Goal: Transaction & Acquisition: Purchase product/service

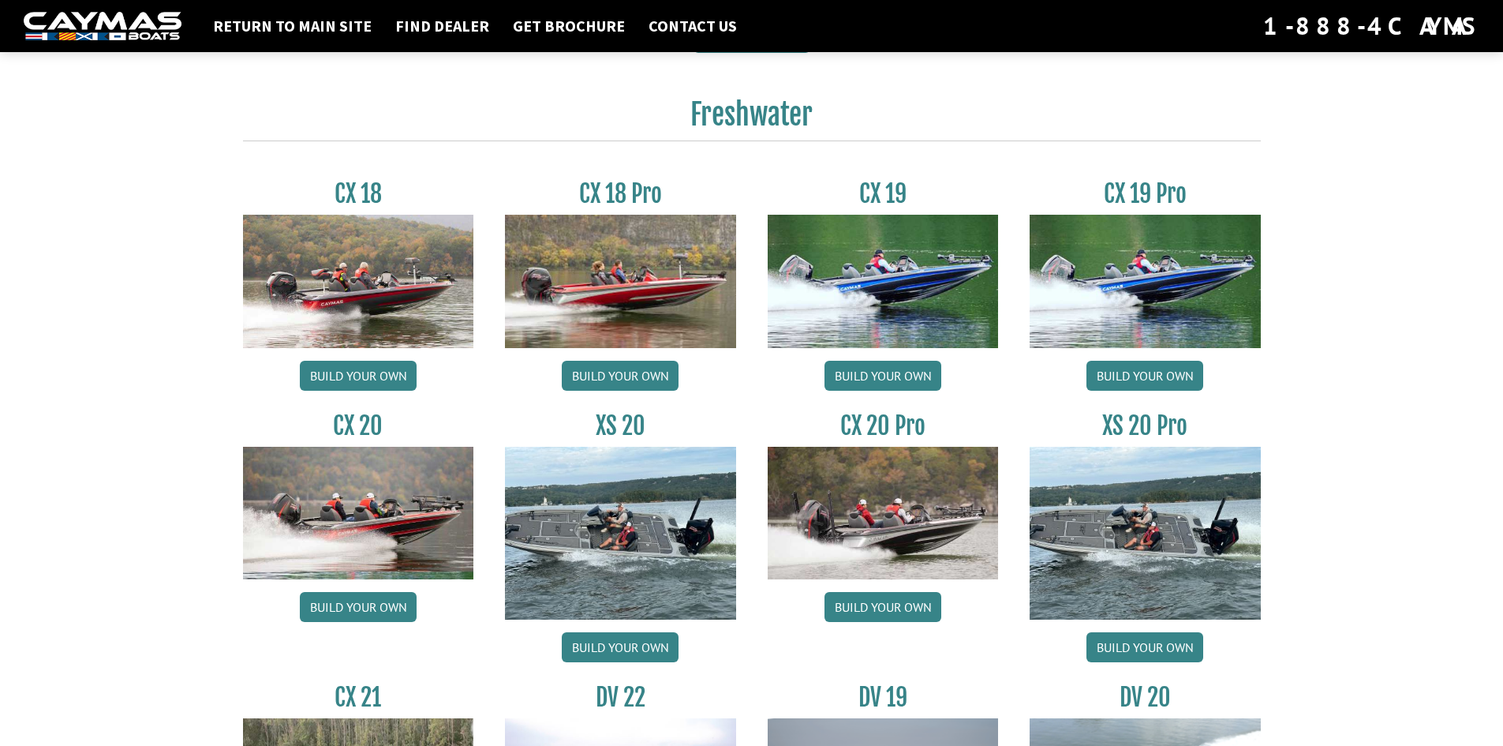
scroll to position [1262, 0]
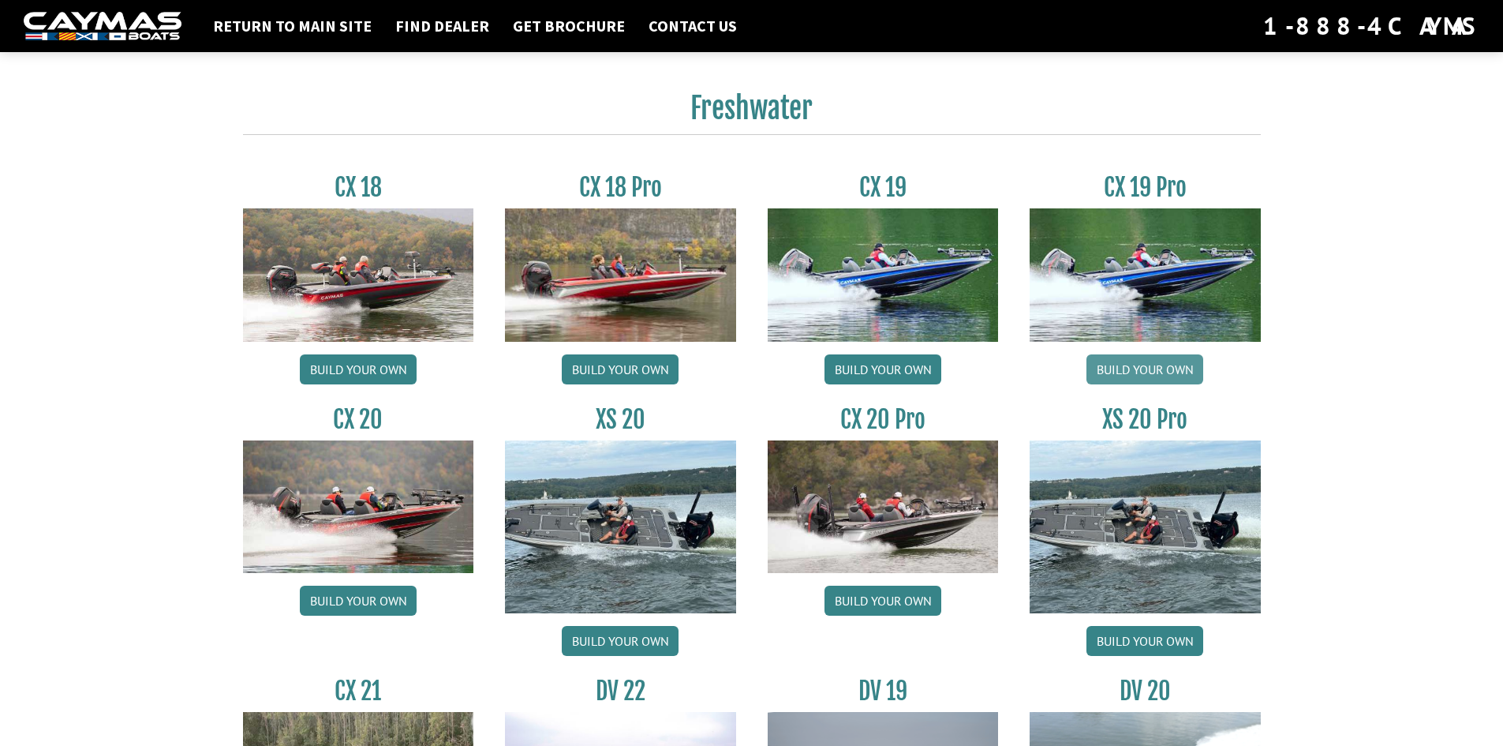
click at [1117, 363] on link "Build your own" at bounding box center [1145, 369] width 117 height 30
click at [653, 368] on link "Build your own" at bounding box center [620, 369] width 117 height 30
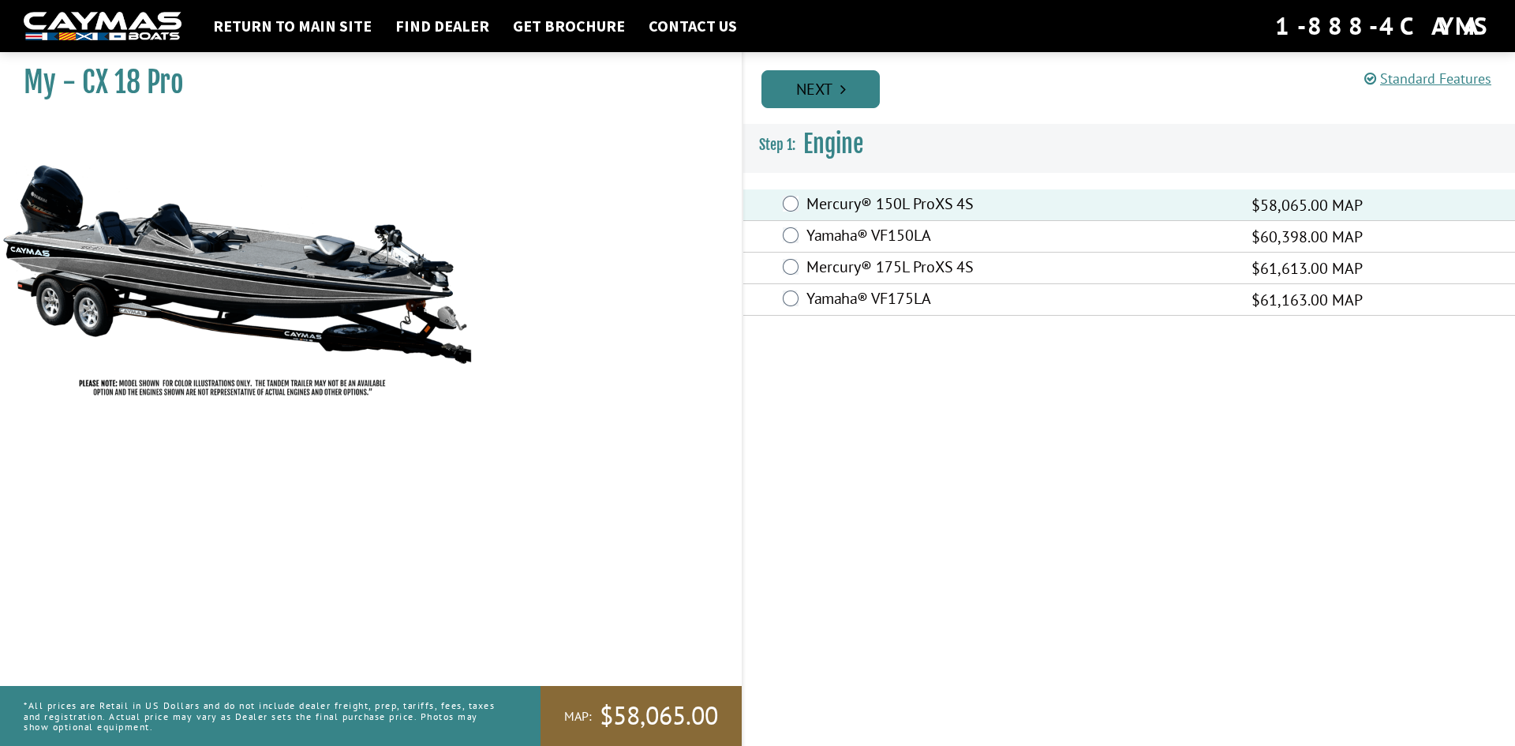
click at [839, 80] on link "Next" at bounding box center [820, 89] width 118 height 38
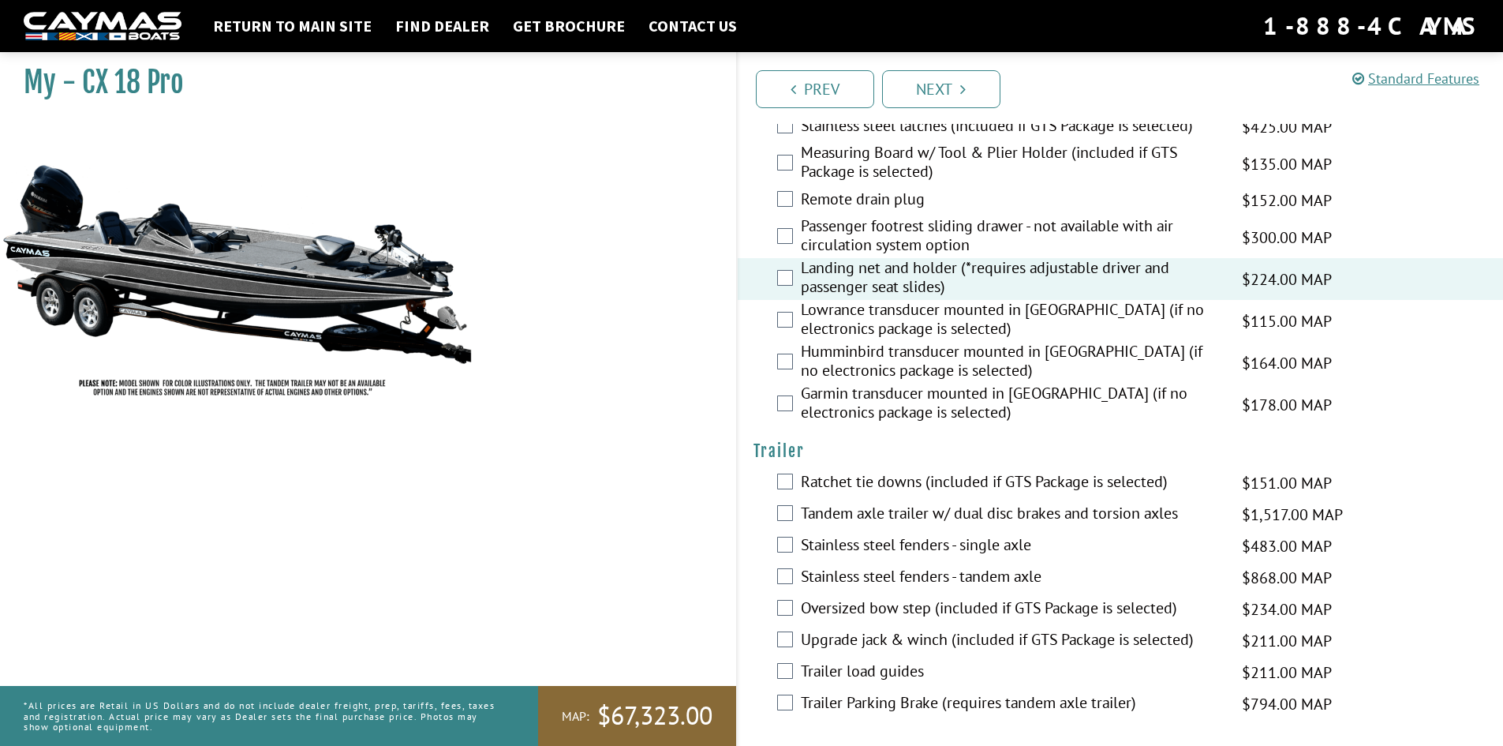
scroll to position [2055, 0]
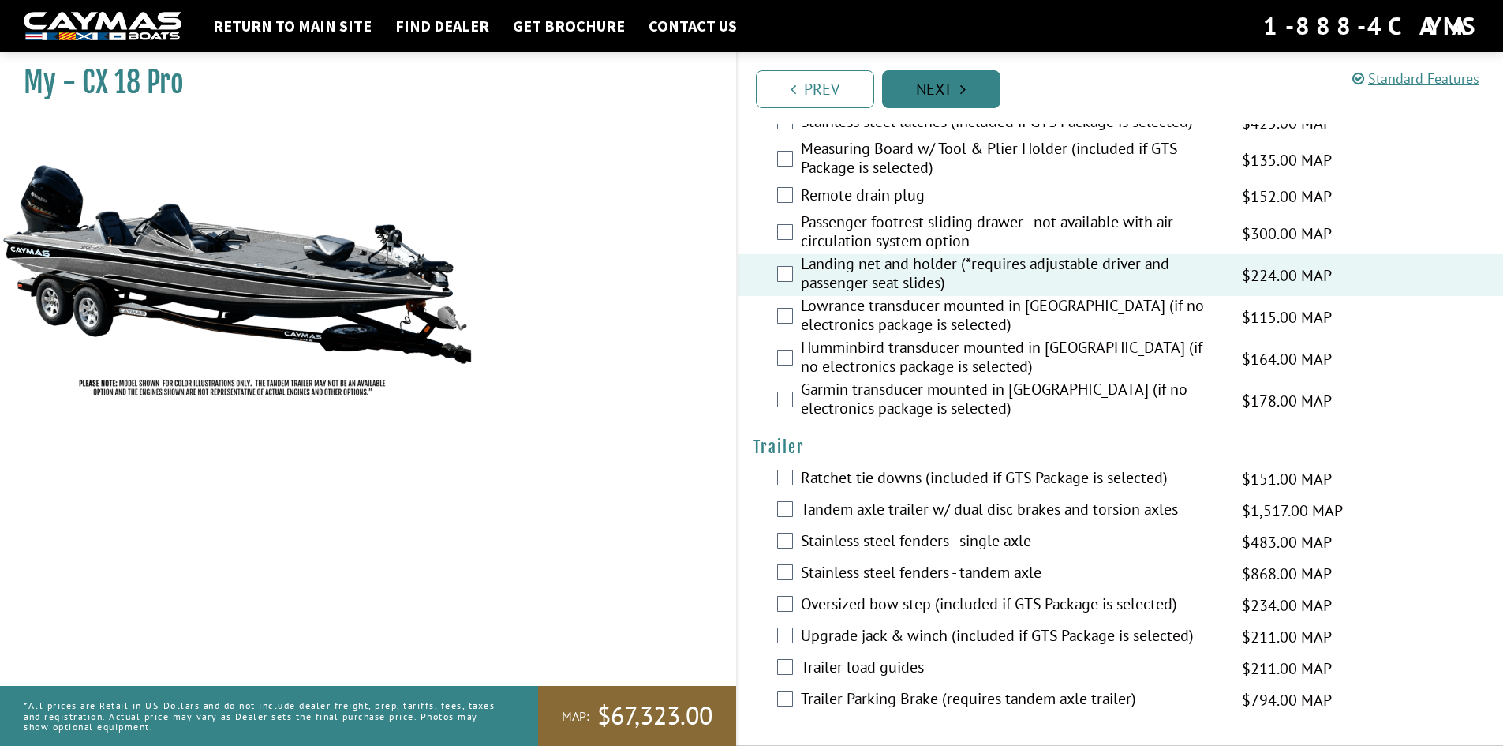
click at [939, 95] on link "Next" at bounding box center [941, 89] width 118 height 38
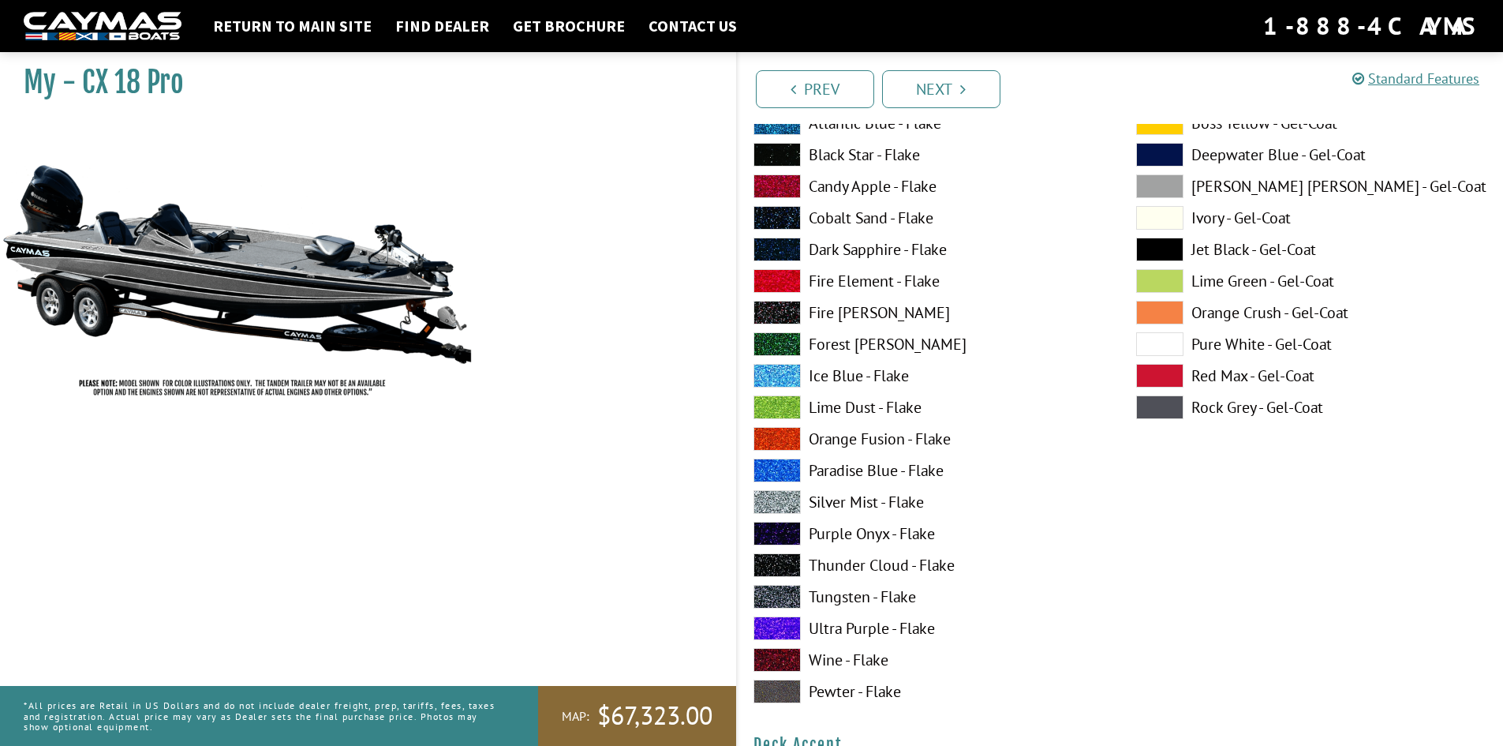
scroll to position [305, 0]
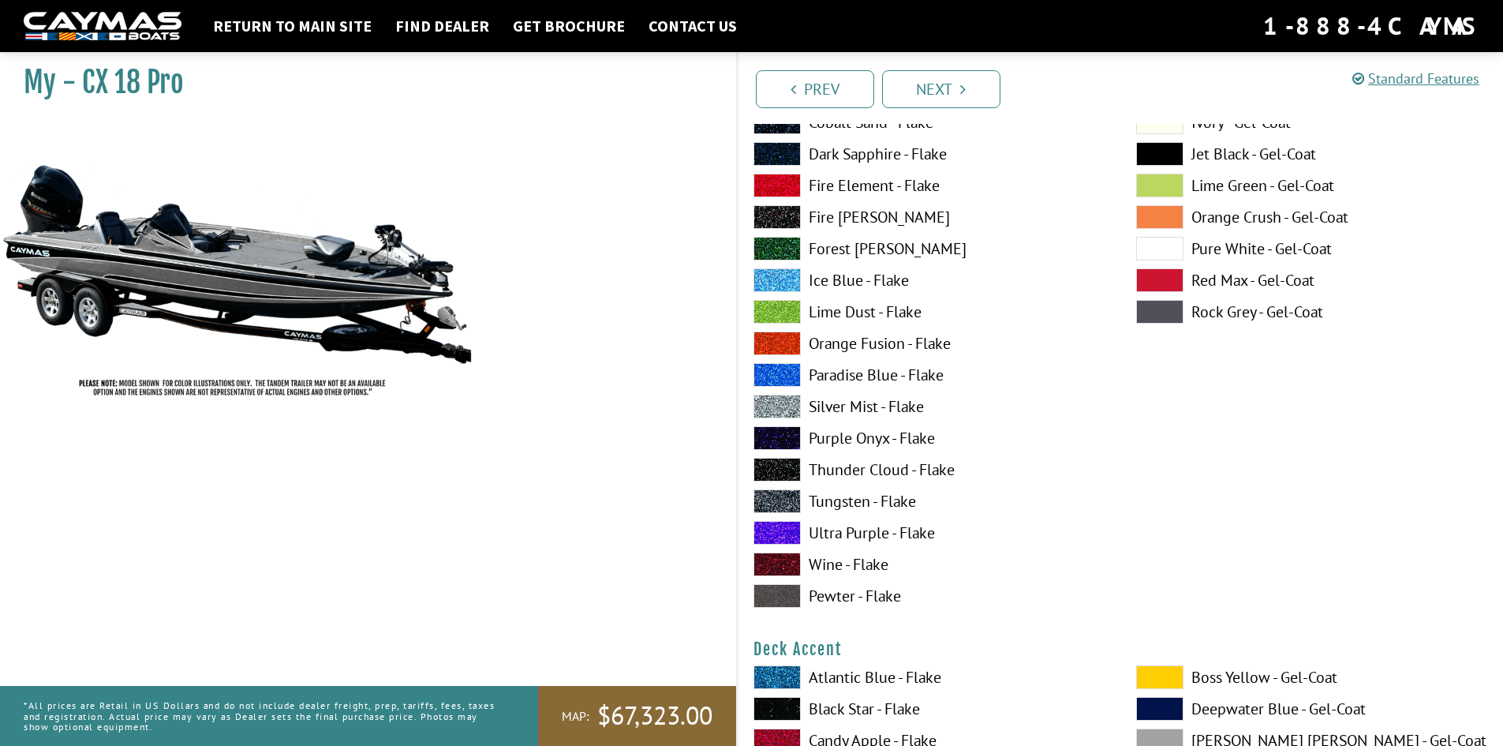
click at [841, 501] on label "Tungsten - Flake" at bounding box center [929, 501] width 351 height 24
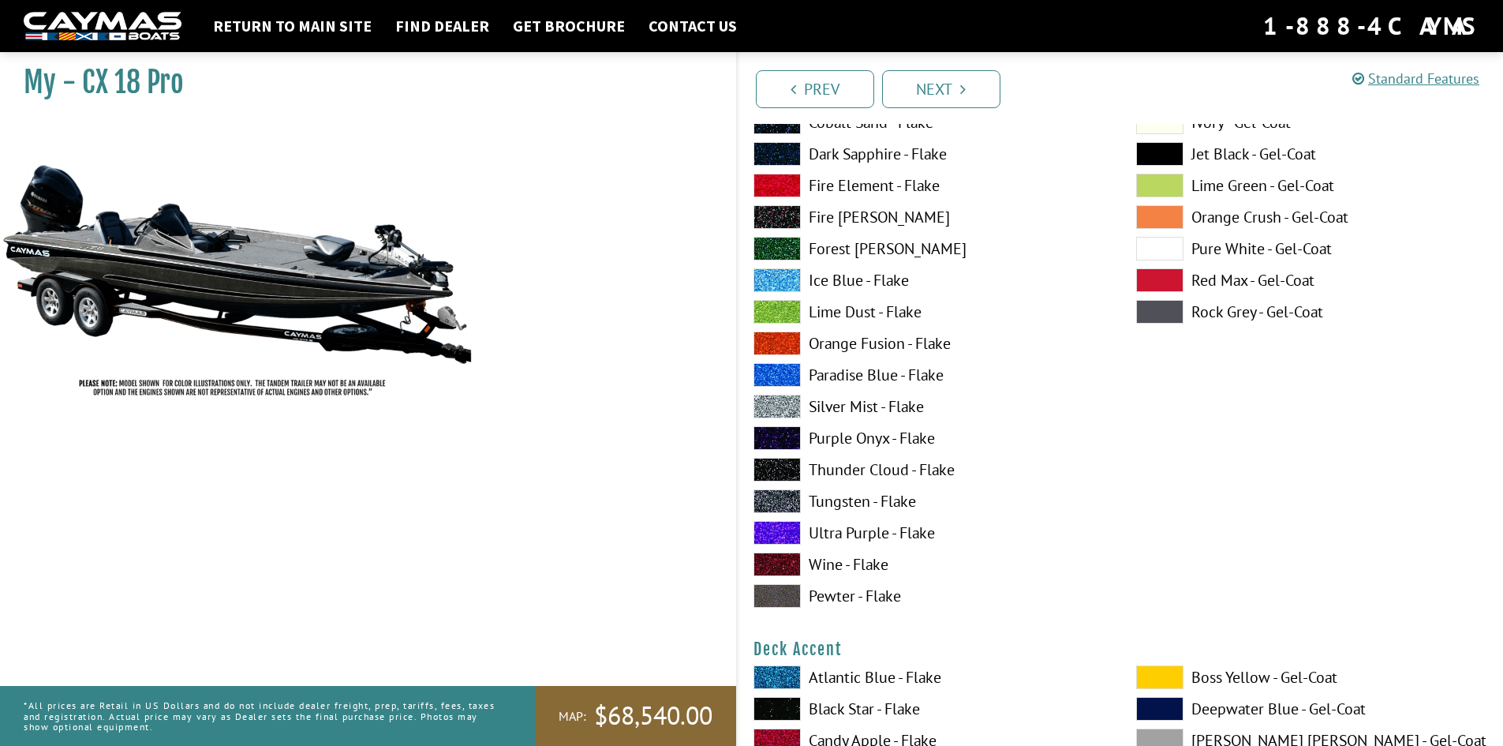
click at [842, 408] on label "Silver Mist - Flake" at bounding box center [929, 407] width 351 height 24
click at [847, 499] on label "Tungsten - Flake" at bounding box center [929, 501] width 351 height 24
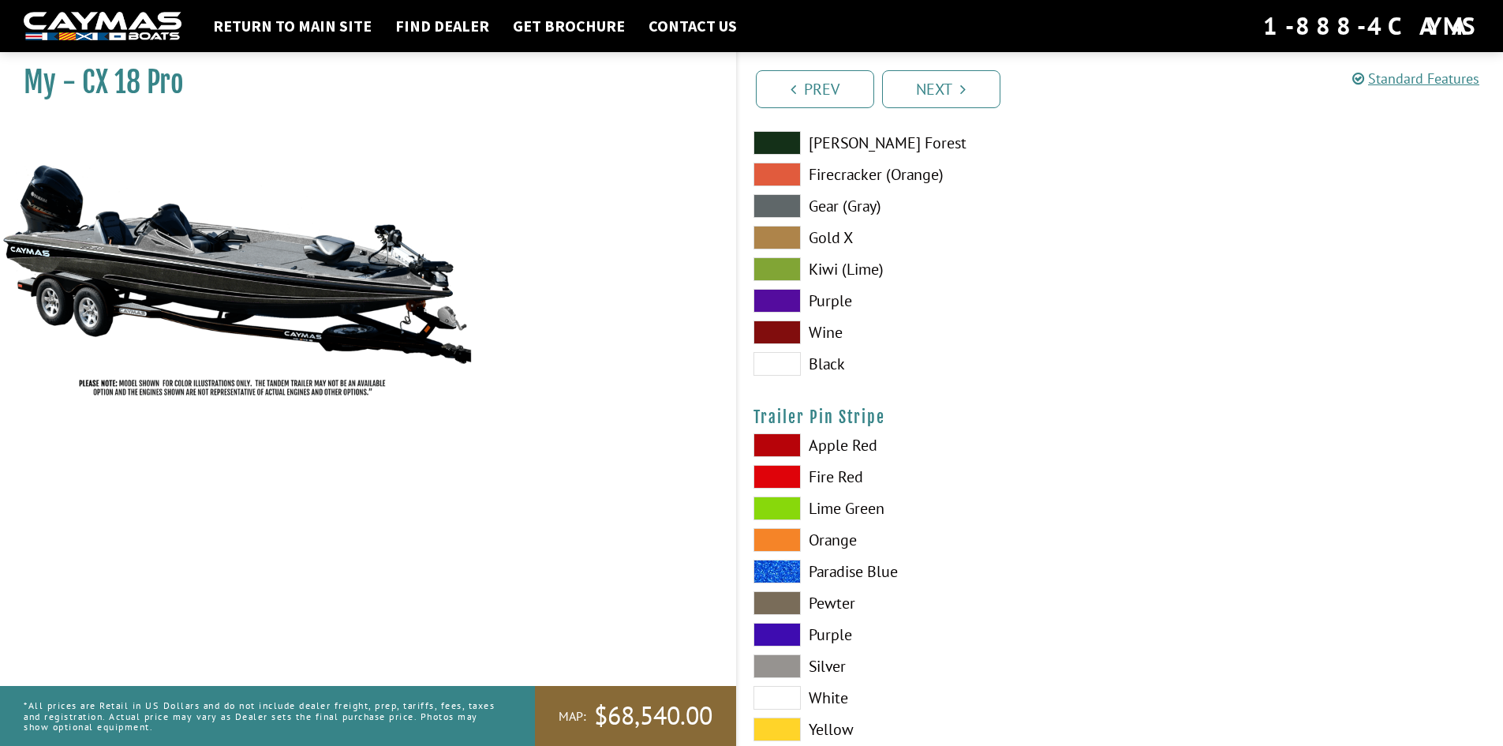
scroll to position [9454, 0]
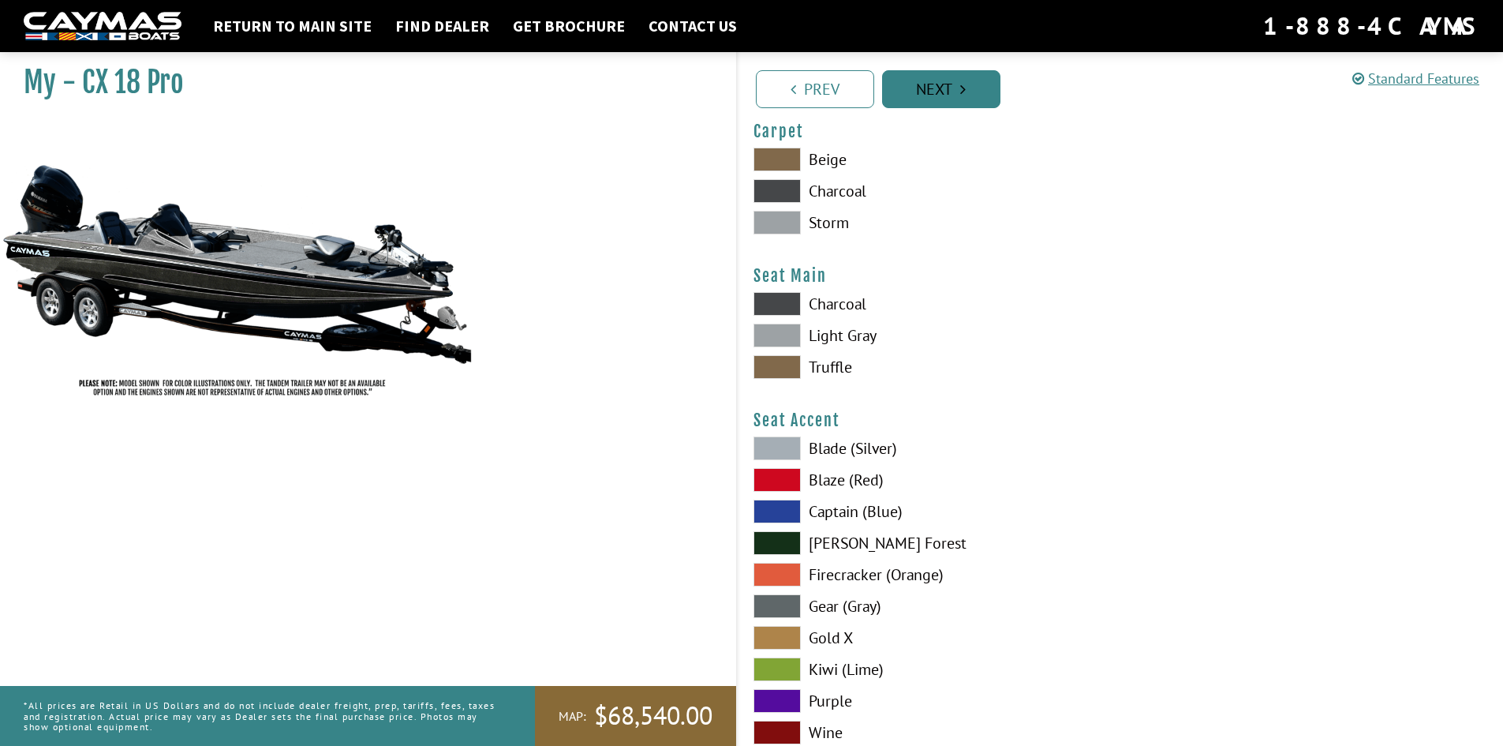
click at [948, 90] on link "Next" at bounding box center [941, 89] width 118 height 38
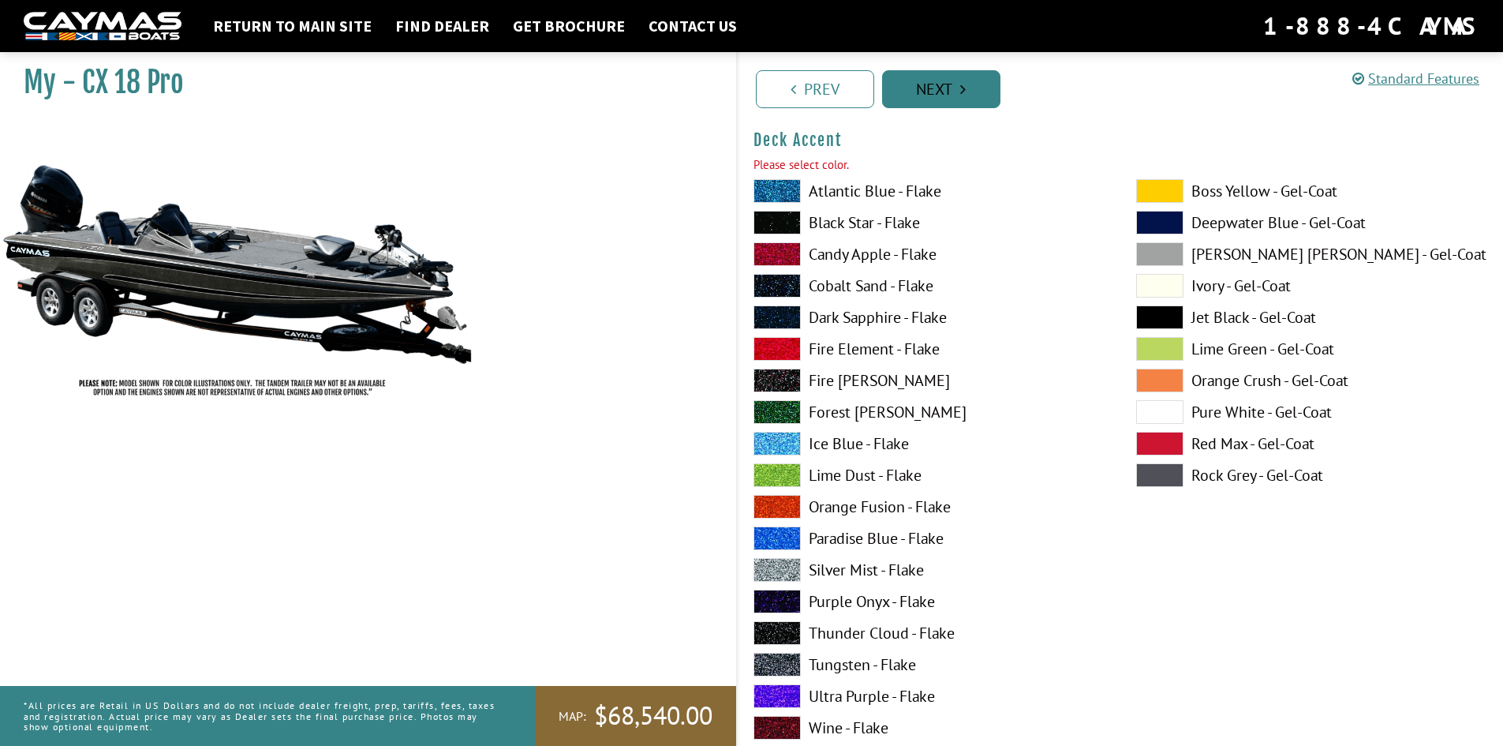
scroll to position [813, 0]
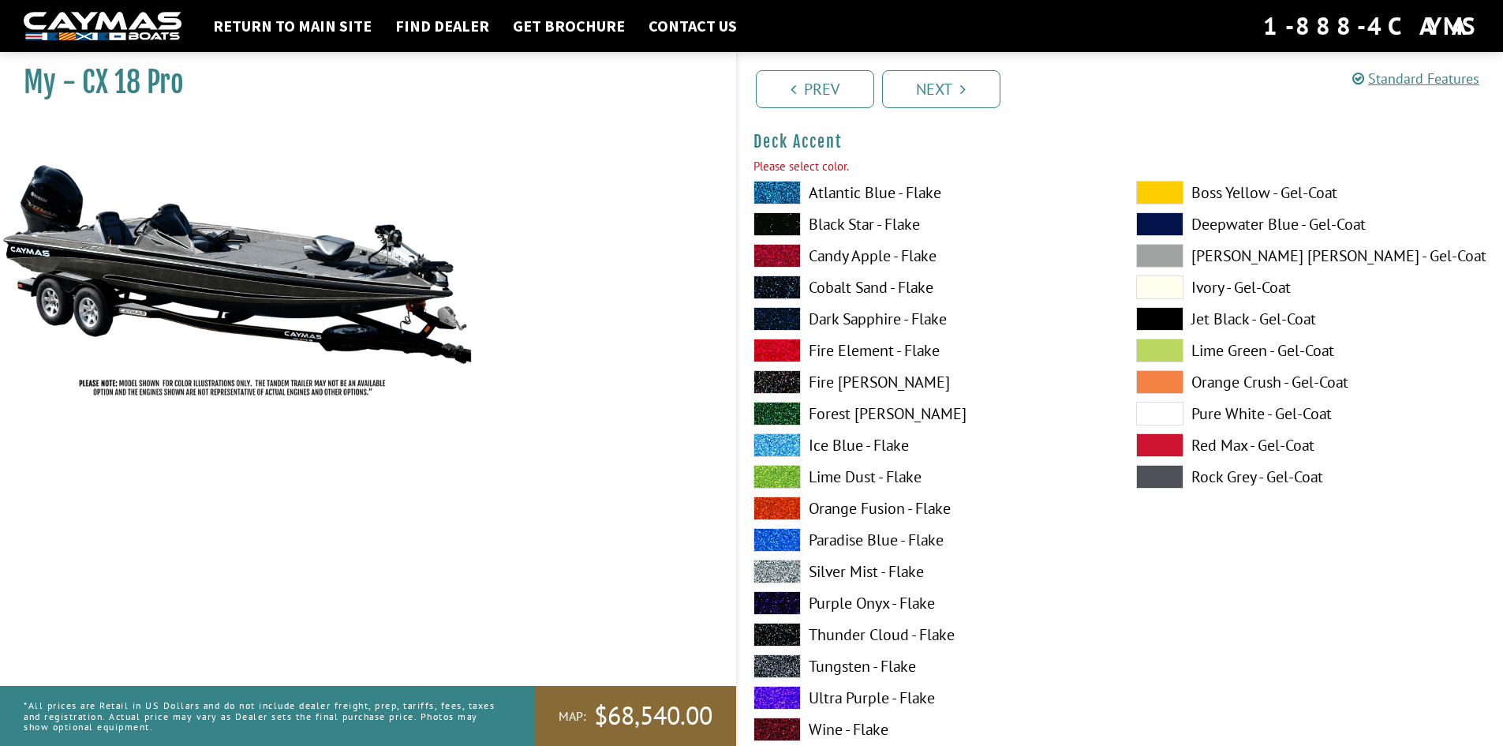
click at [780, 565] on span at bounding box center [777, 571] width 47 height 24
click at [769, 479] on span at bounding box center [777, 477] width 47 height 24
click at [778, 573] on span at bounding box center [777, 571] width 47 height 24
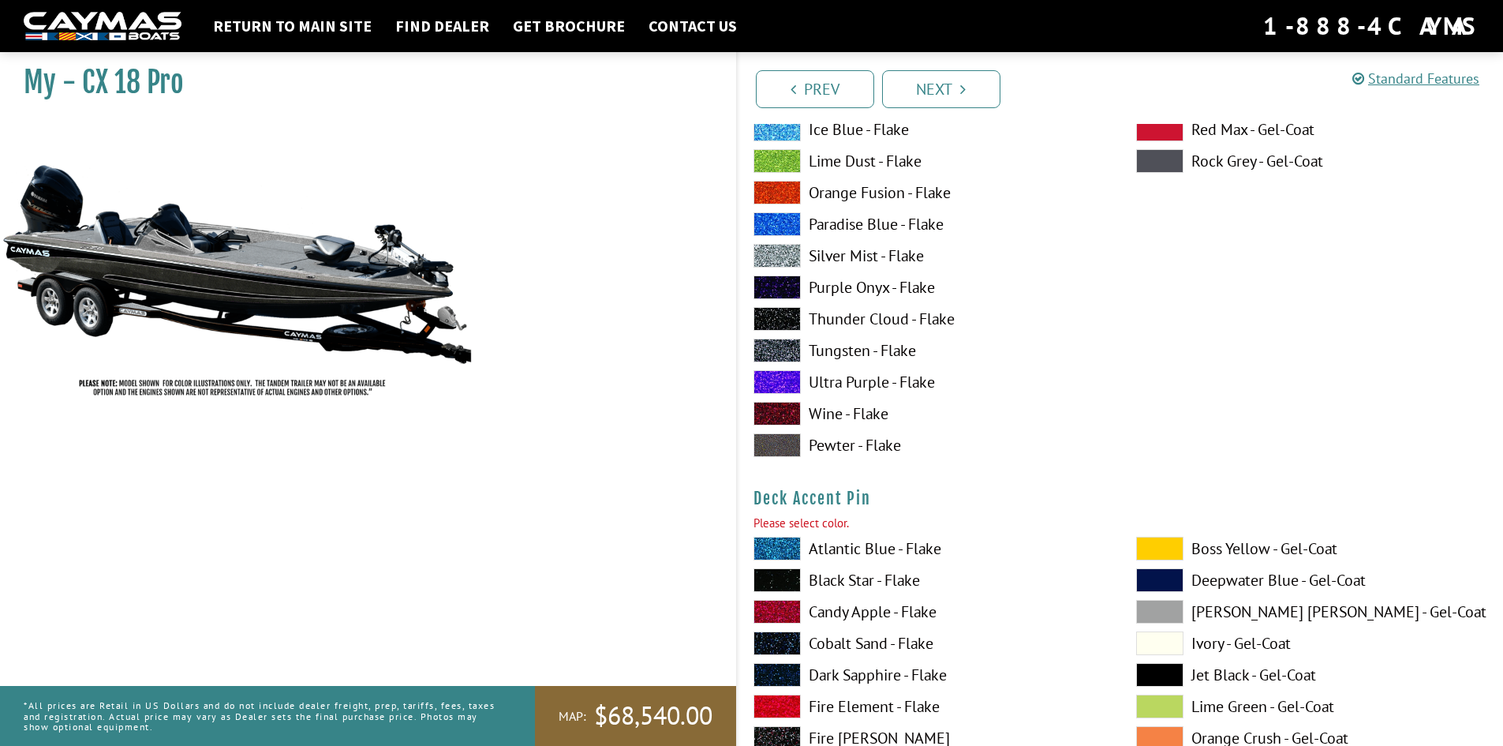
scroll to position [1207, 0]
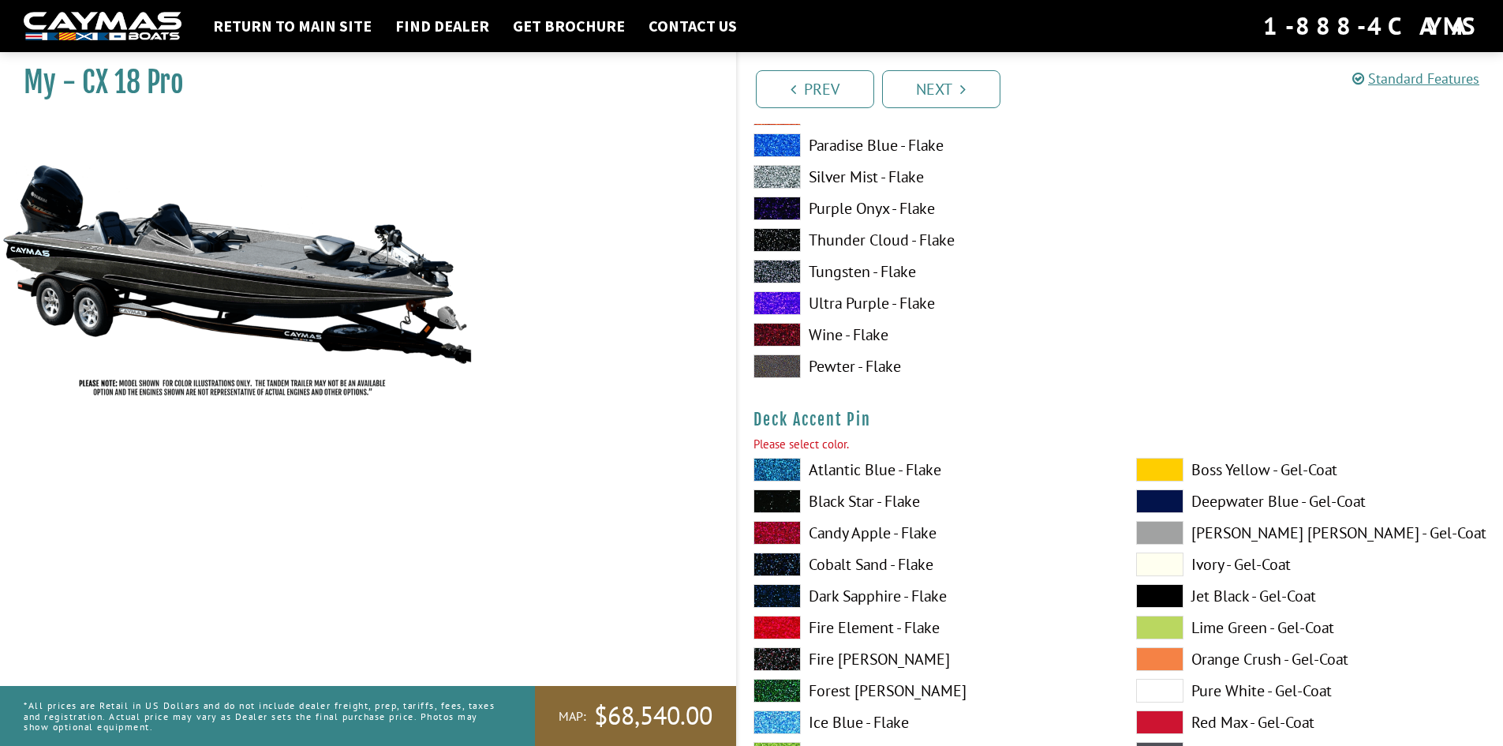
click at [779, 471] on span at bounding box center [777, 470] width 47 height 24
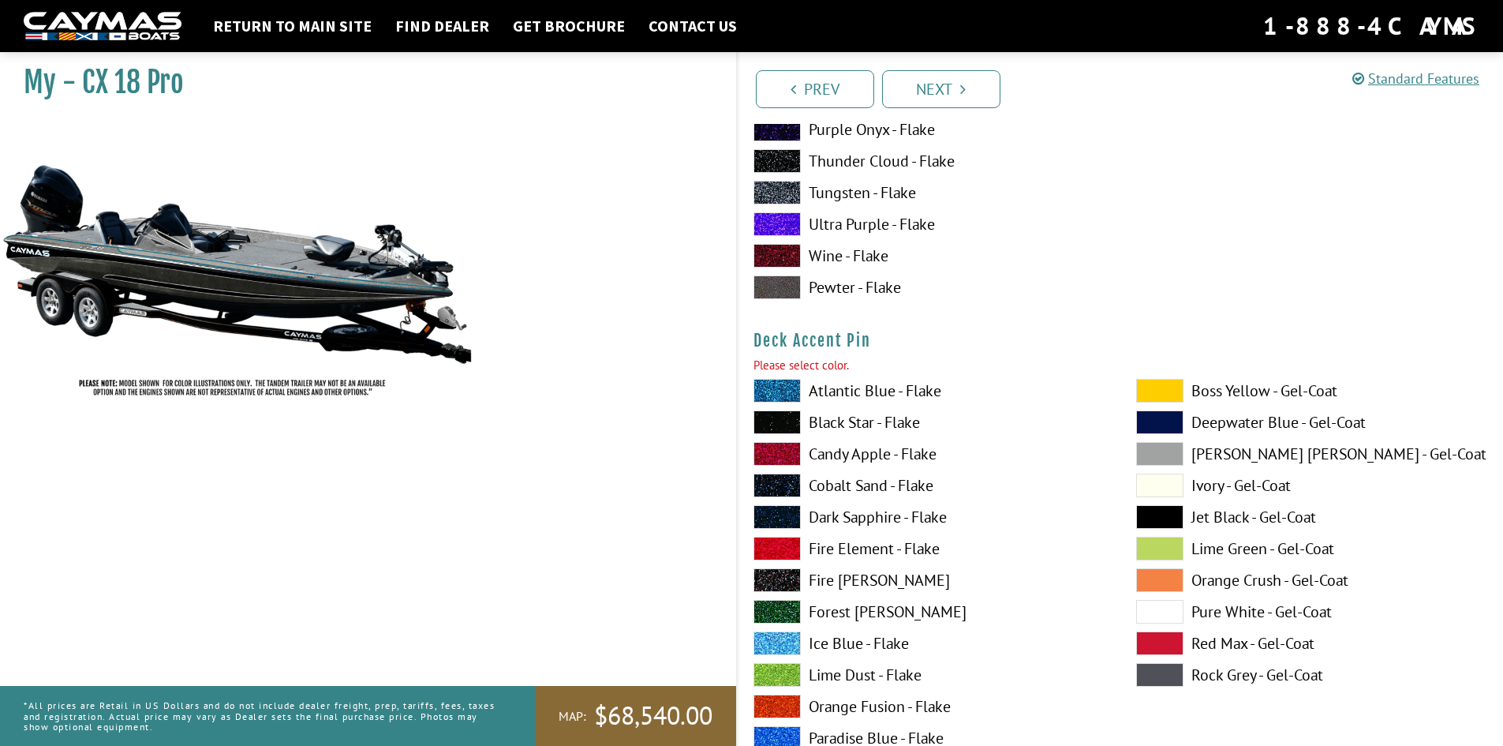
scroll to position [1602, 0]
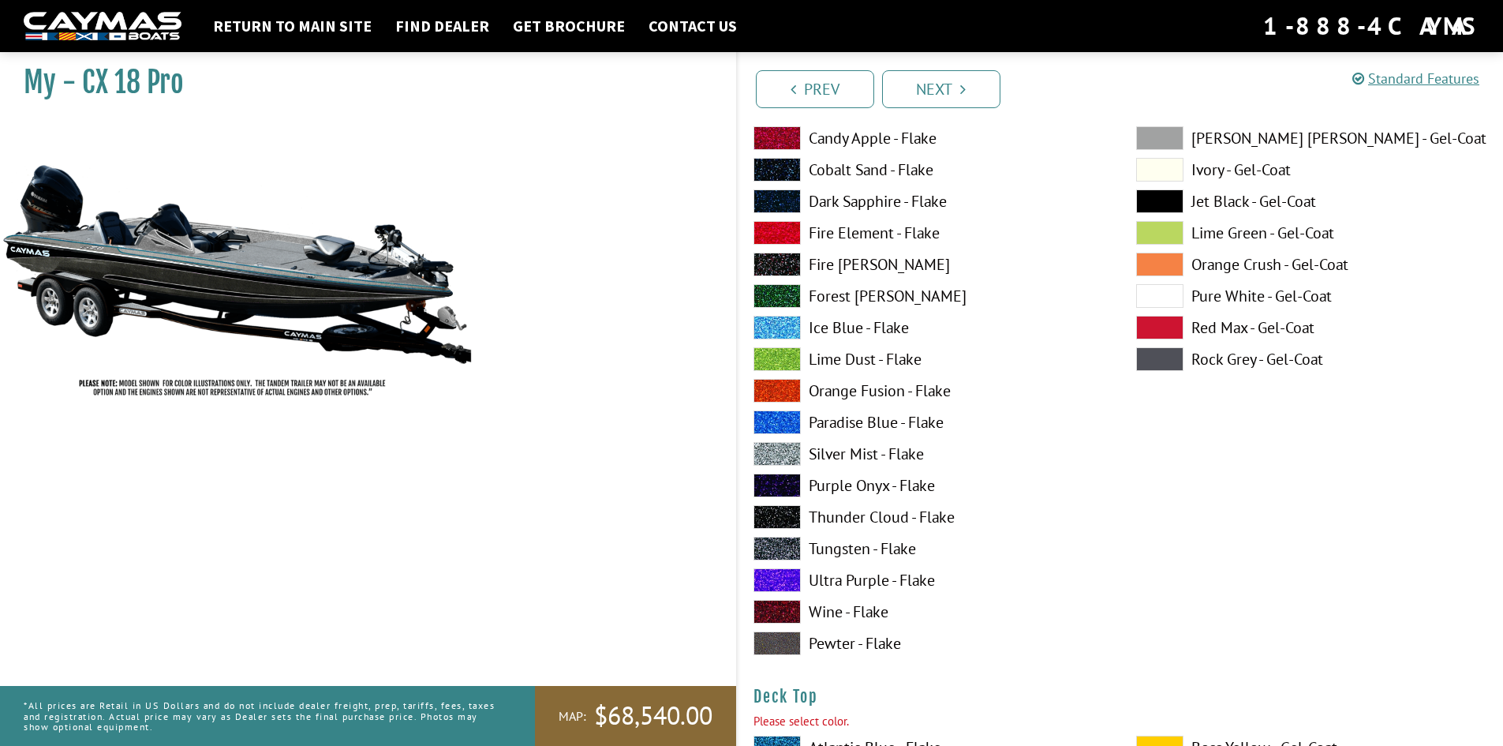
click at [782, 548] on span at bounding box center [777, 549] width 47 height 24
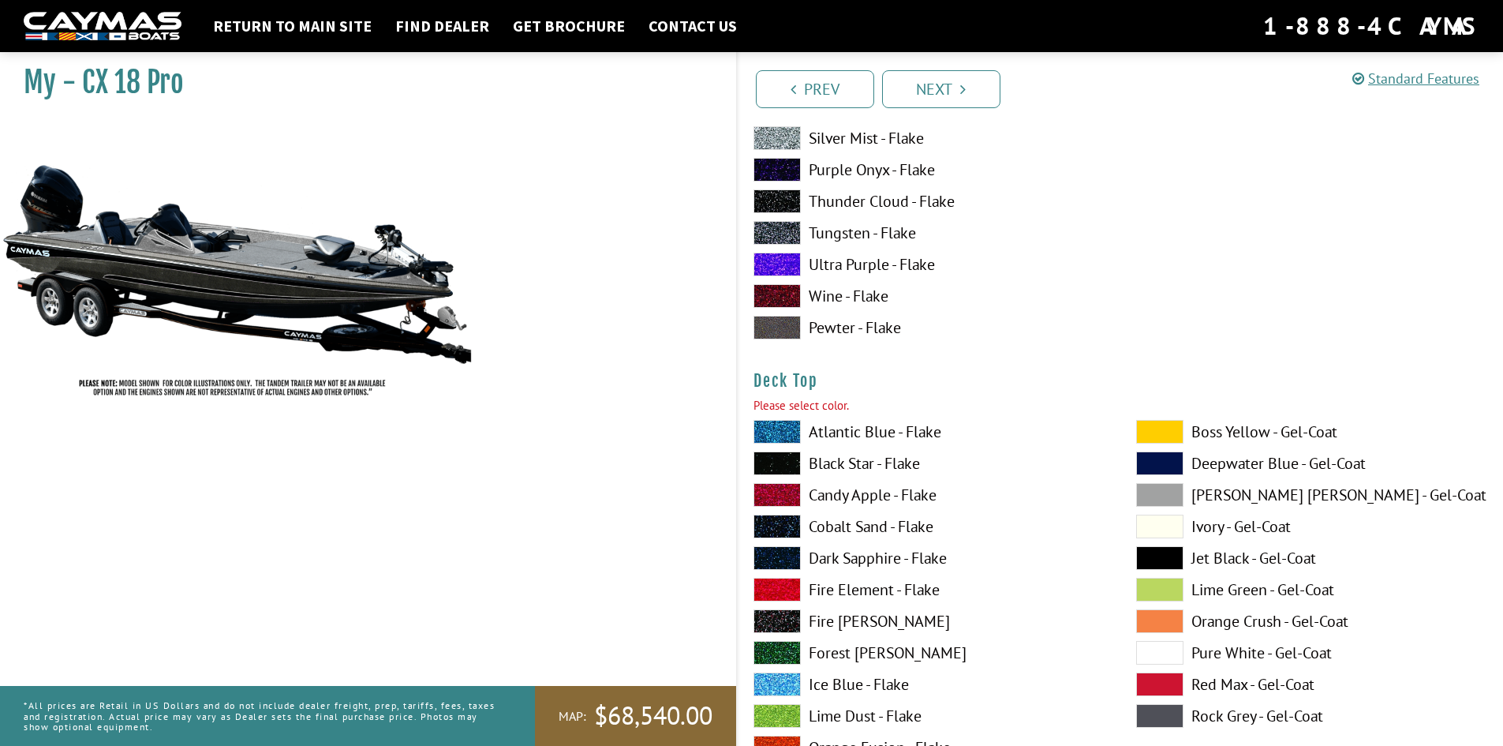
scroll to position [2075, 0]
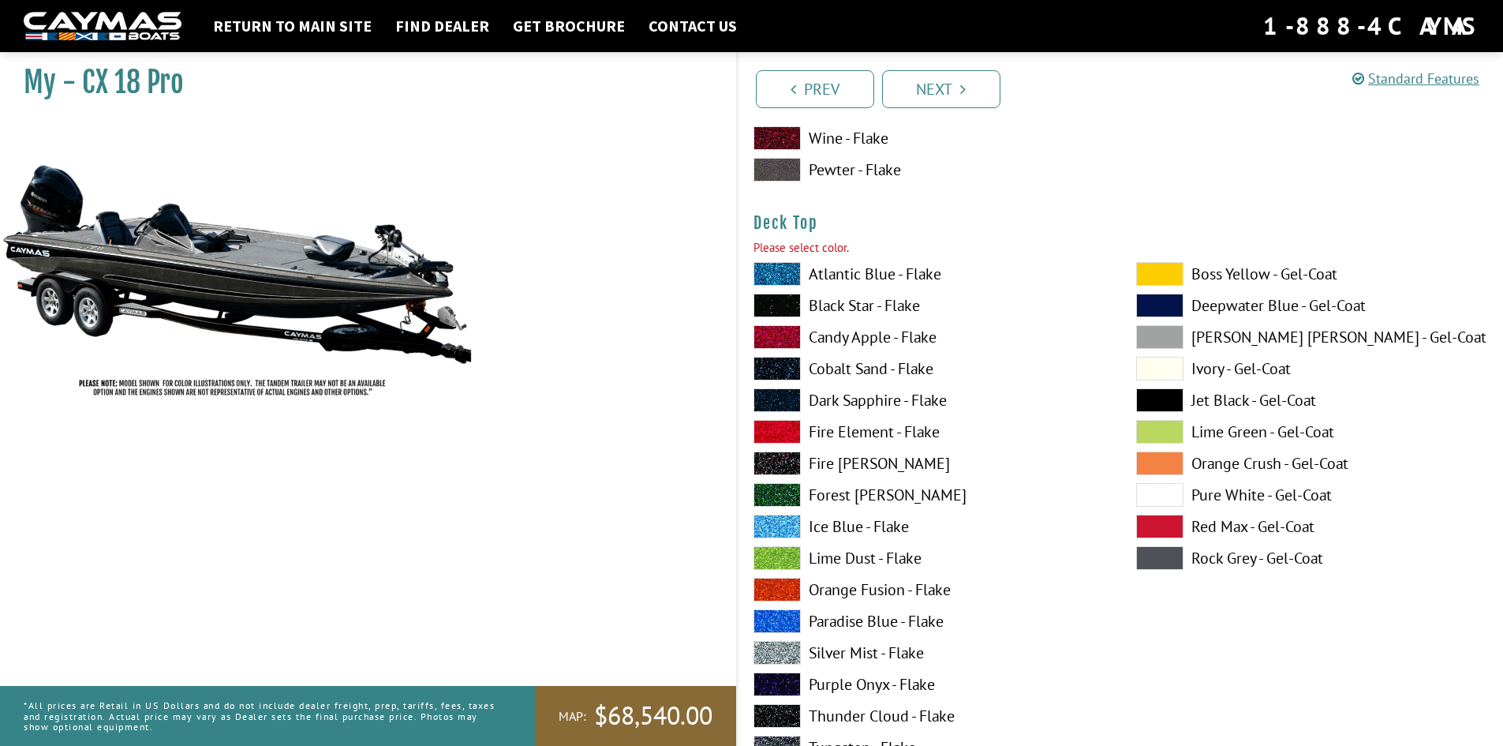
click at [779, 268] on span at bounding box center [777, 274] width 47 height 24
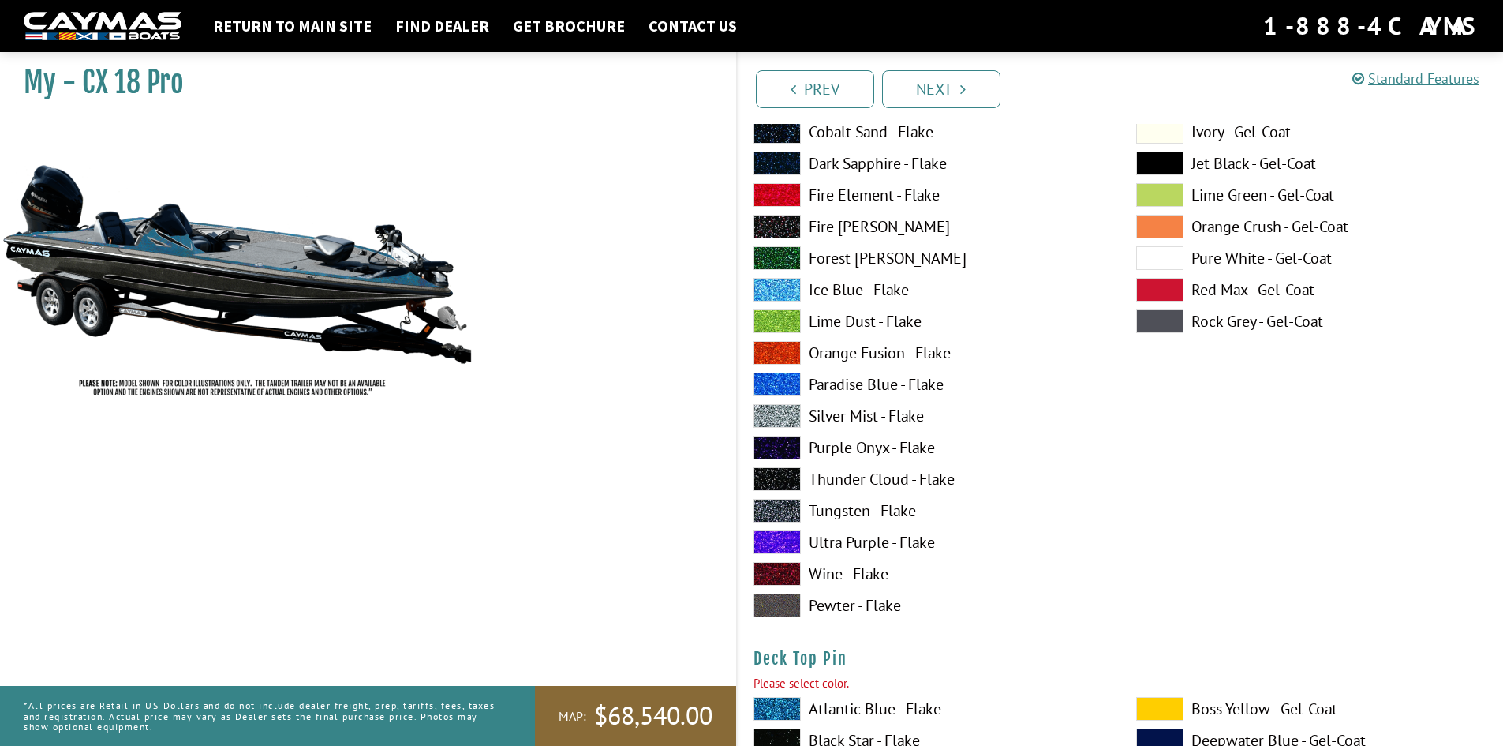
click at [1151, 315] on span at bounding box center [1159, 321] width 47 height 24
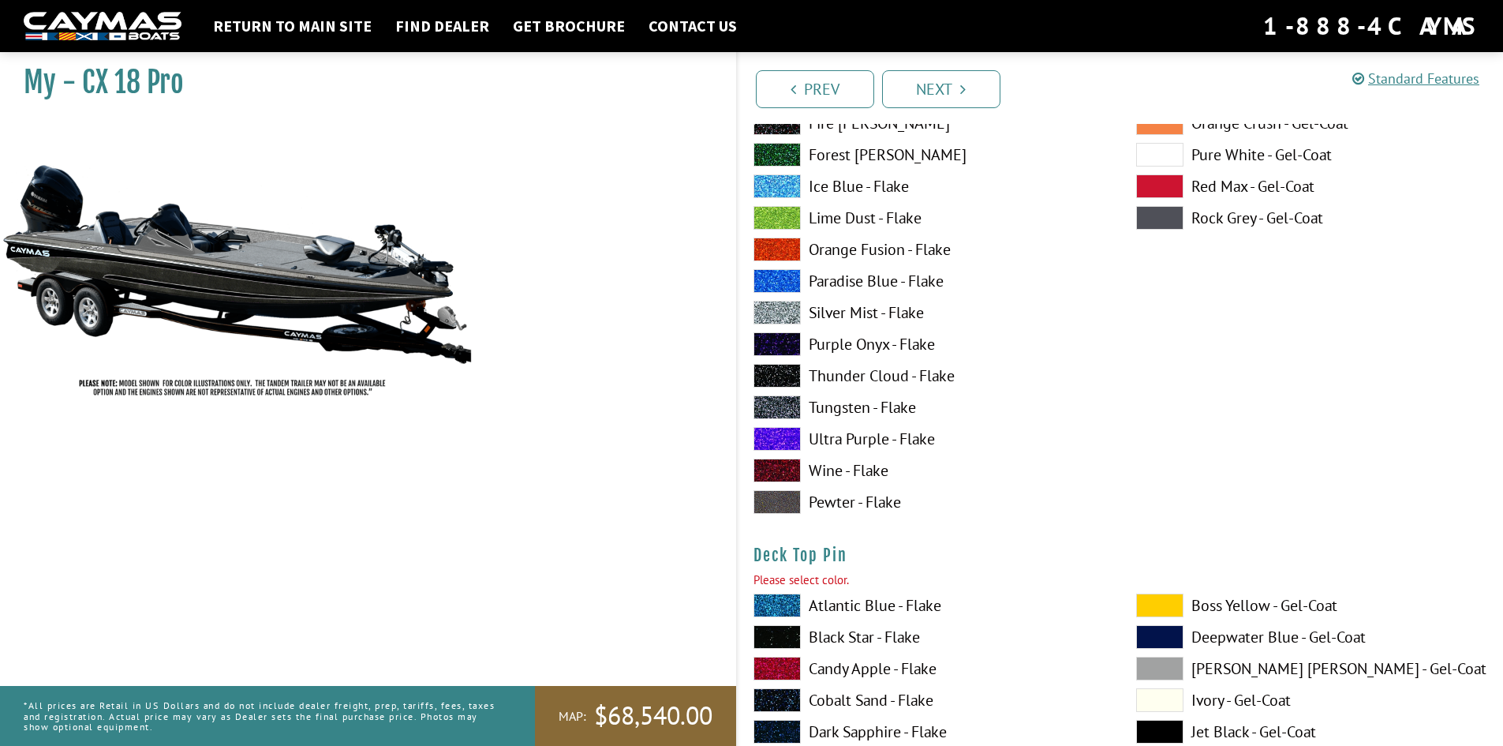
scroll to position [2549, 0]
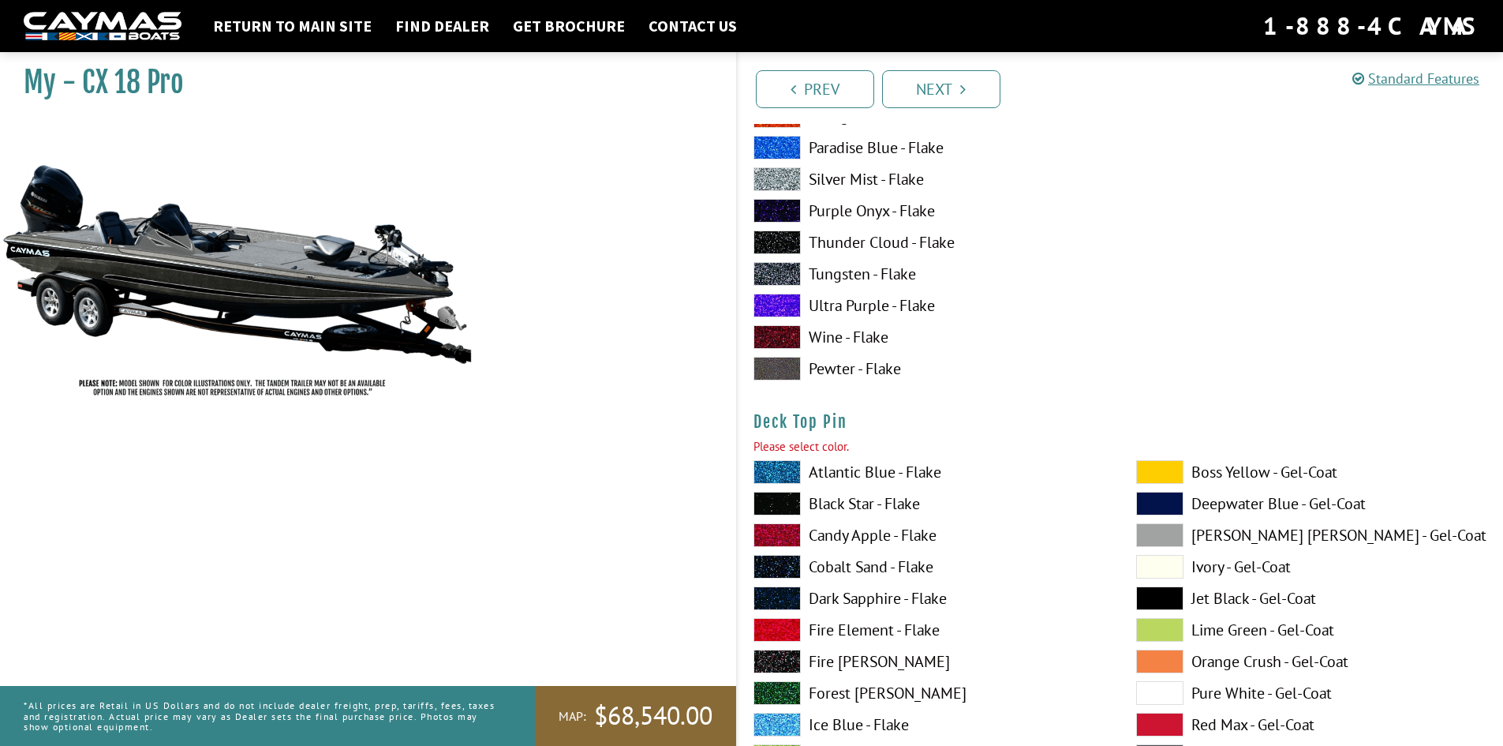
click at [773, 369] on span at bounding box center [777, 369] width 47 height 24
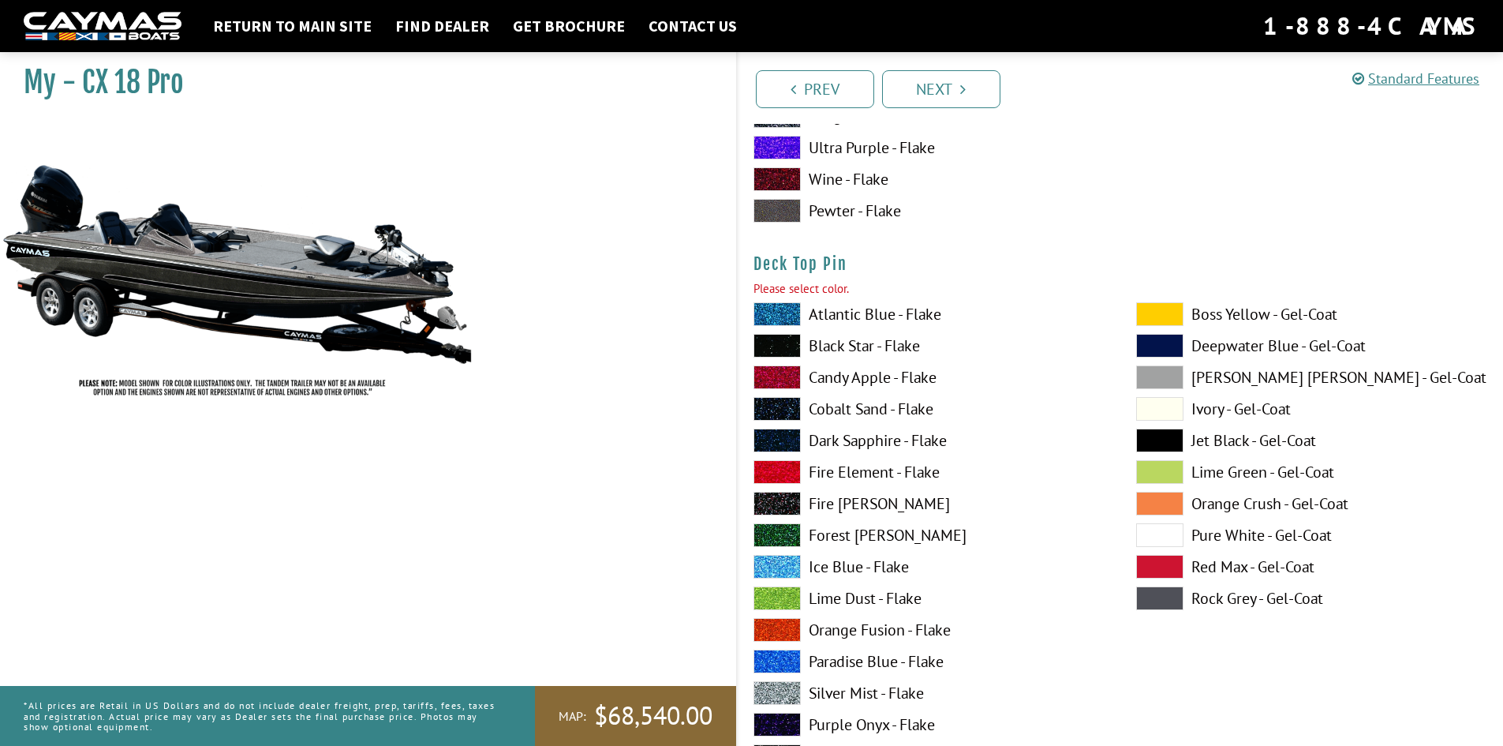
click at [780, 500] on span at bounding box center [777, 504] width 47 height 24
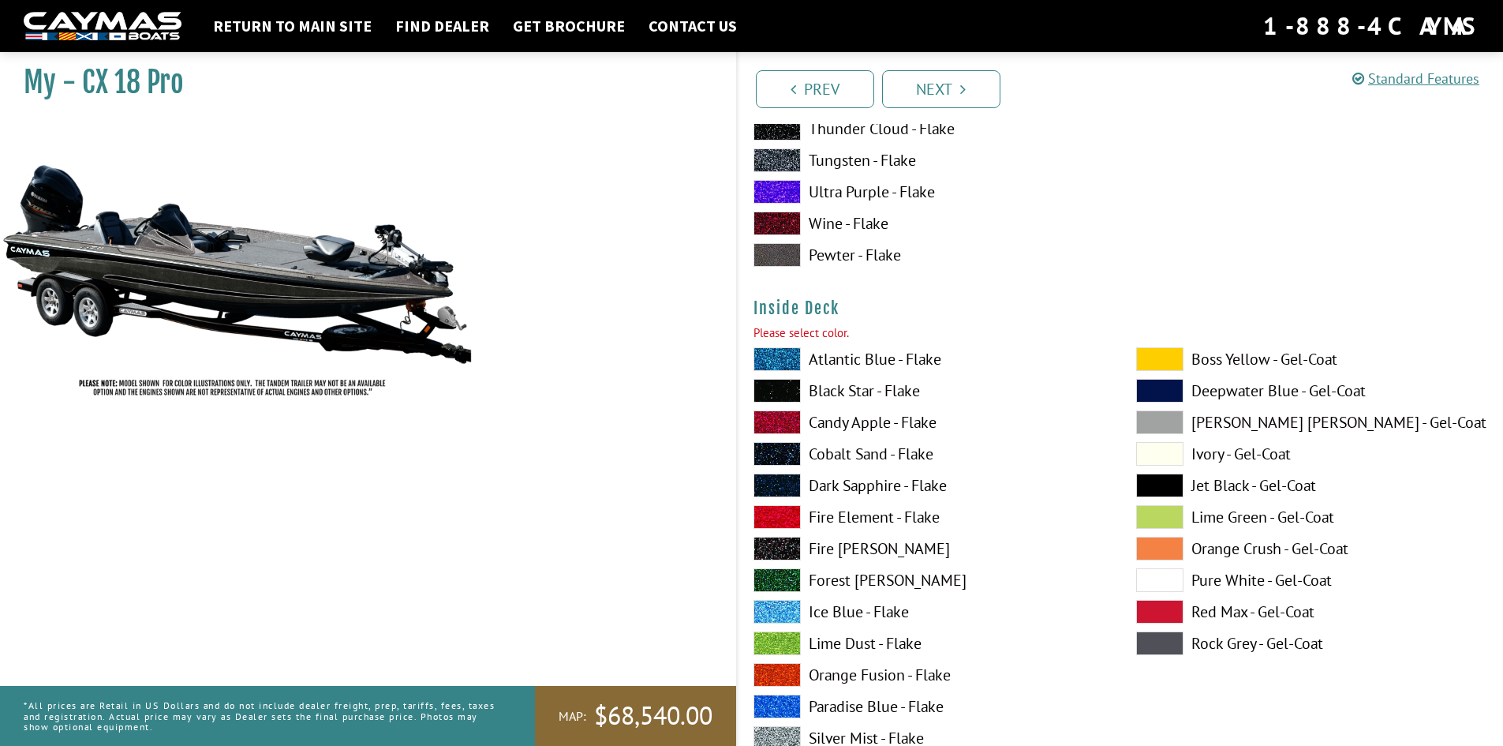
scroll to position [3338, 0]
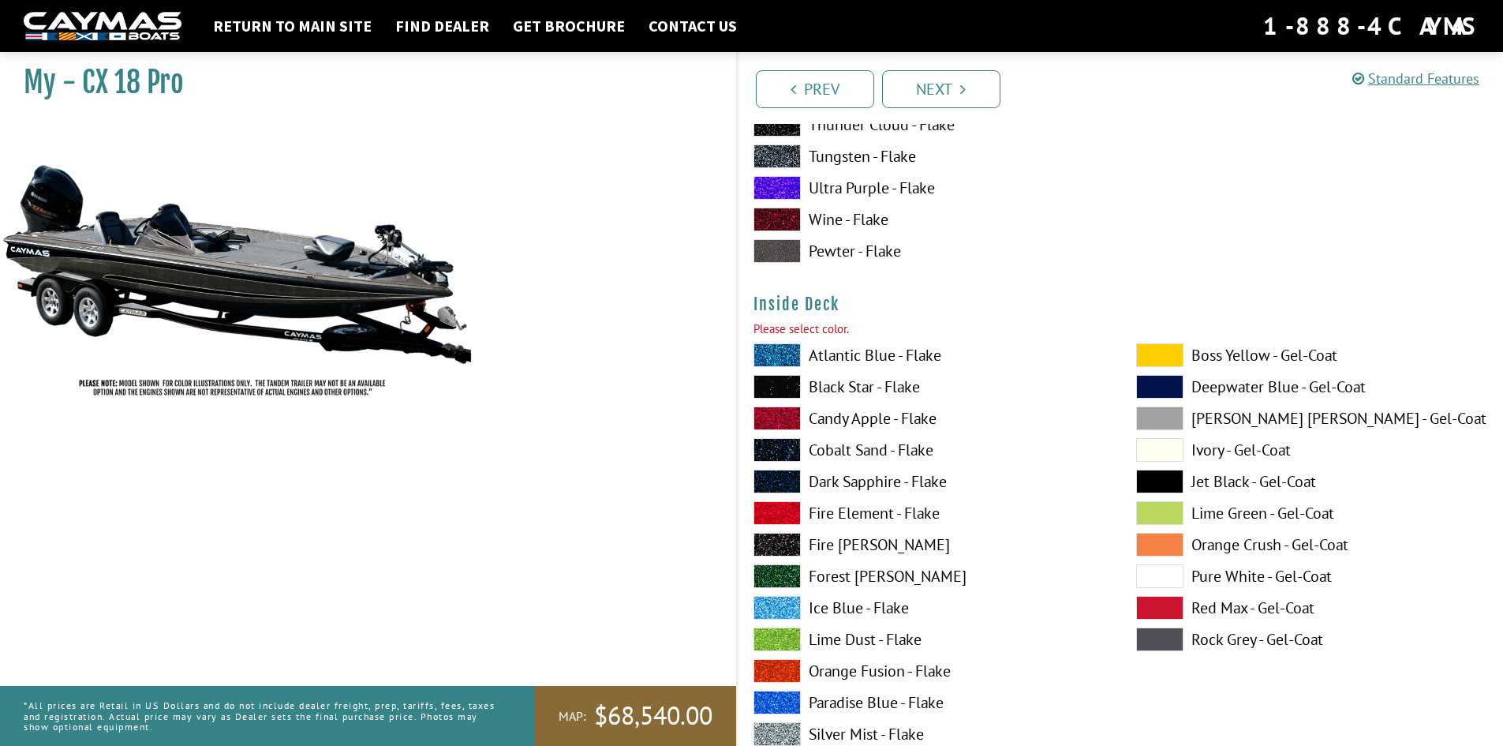
click at [774, 354] on span at bounding box center [777, 355] width 47 height 24
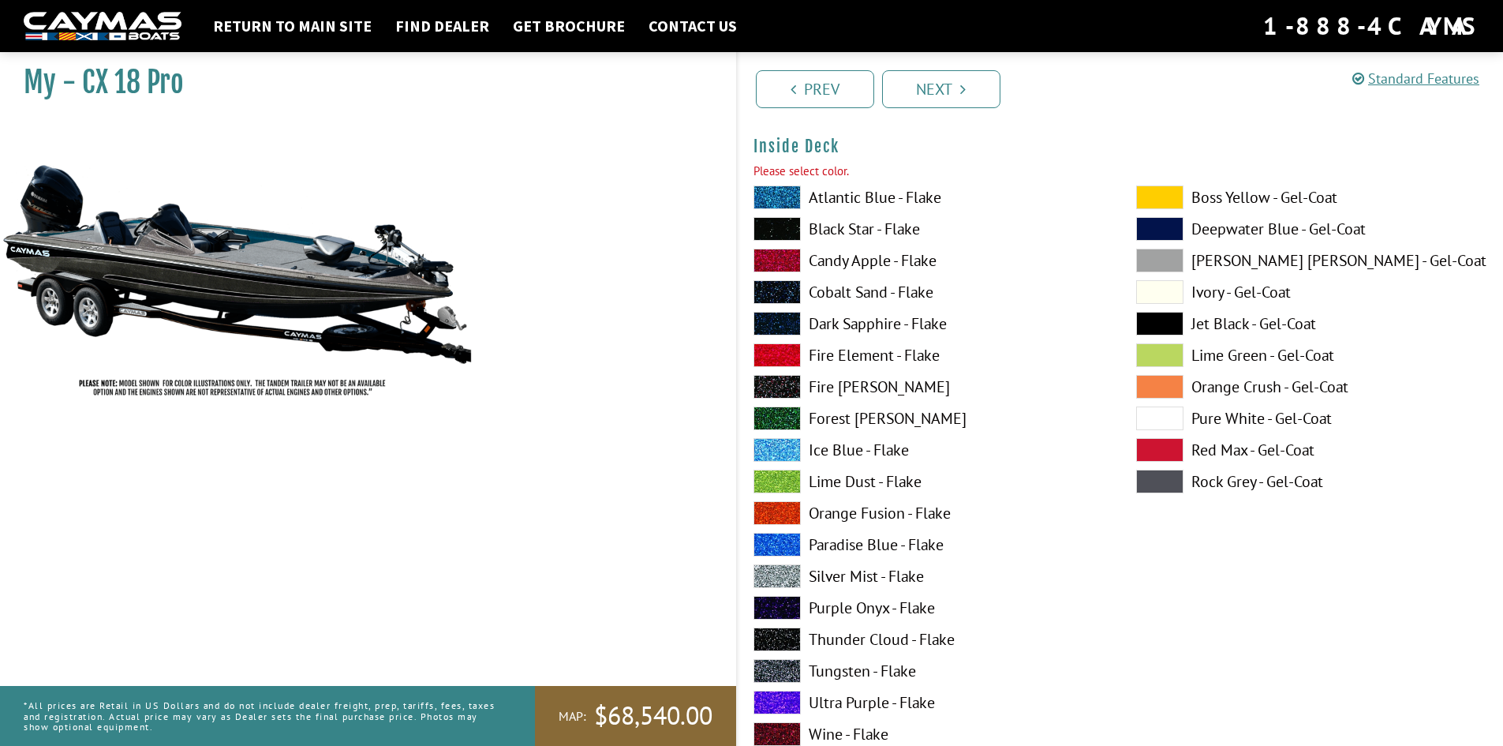
scroll to position [3653, 0]
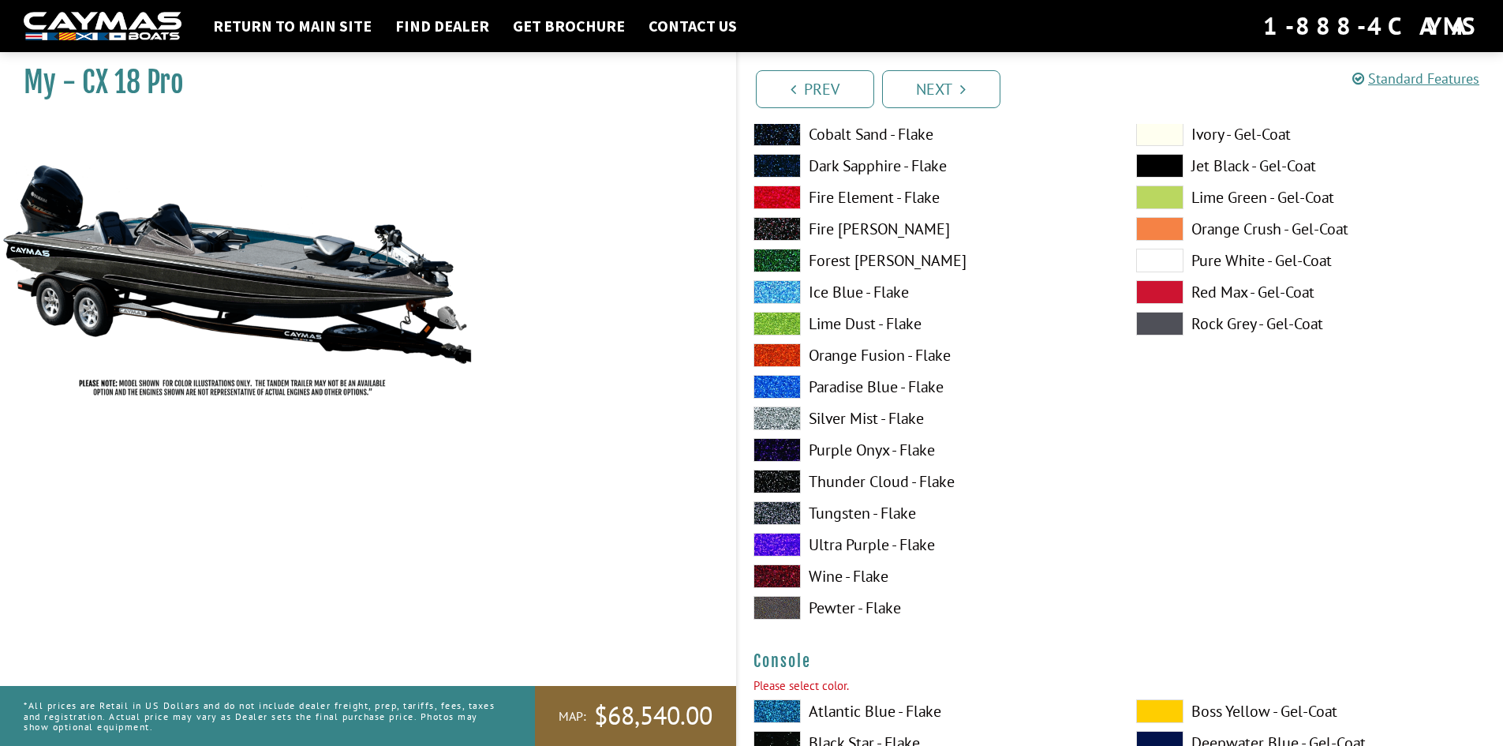
click at [786, 508] on span at bounding box center [777, 513] width 47 height 24
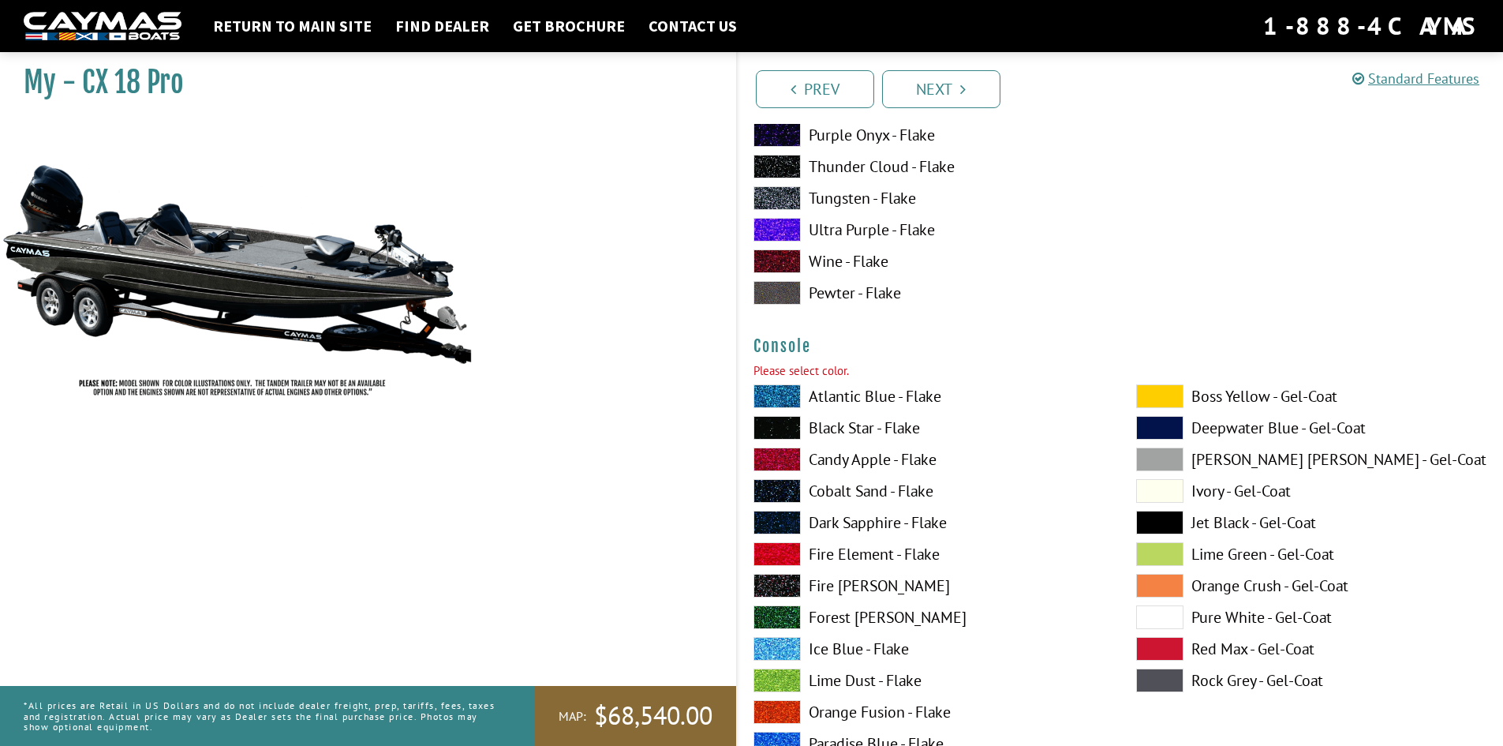
scroll to position [3969, 0]
click at [791, 395] on span at bounding box center [777, 395] width 47 height 24
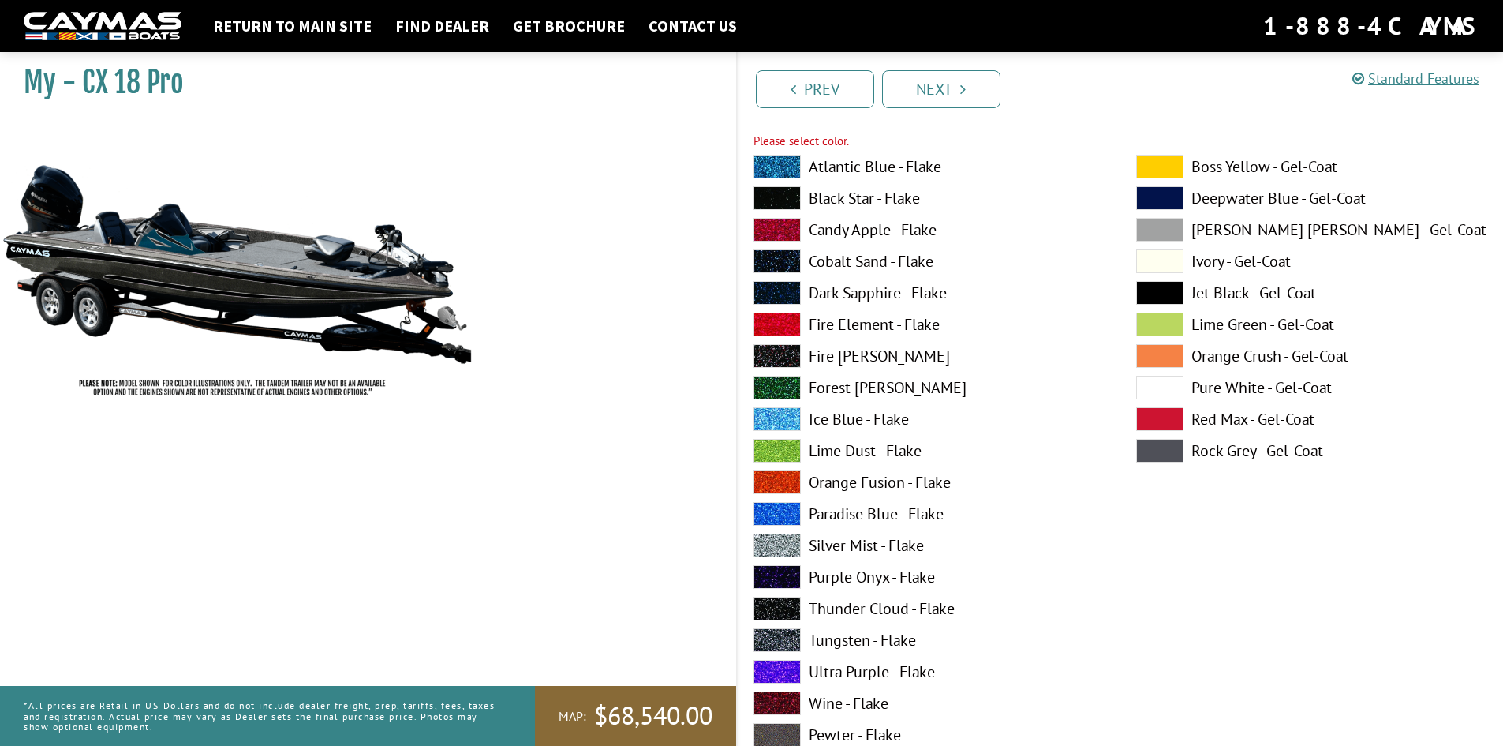
scroll to position [4285, 0]
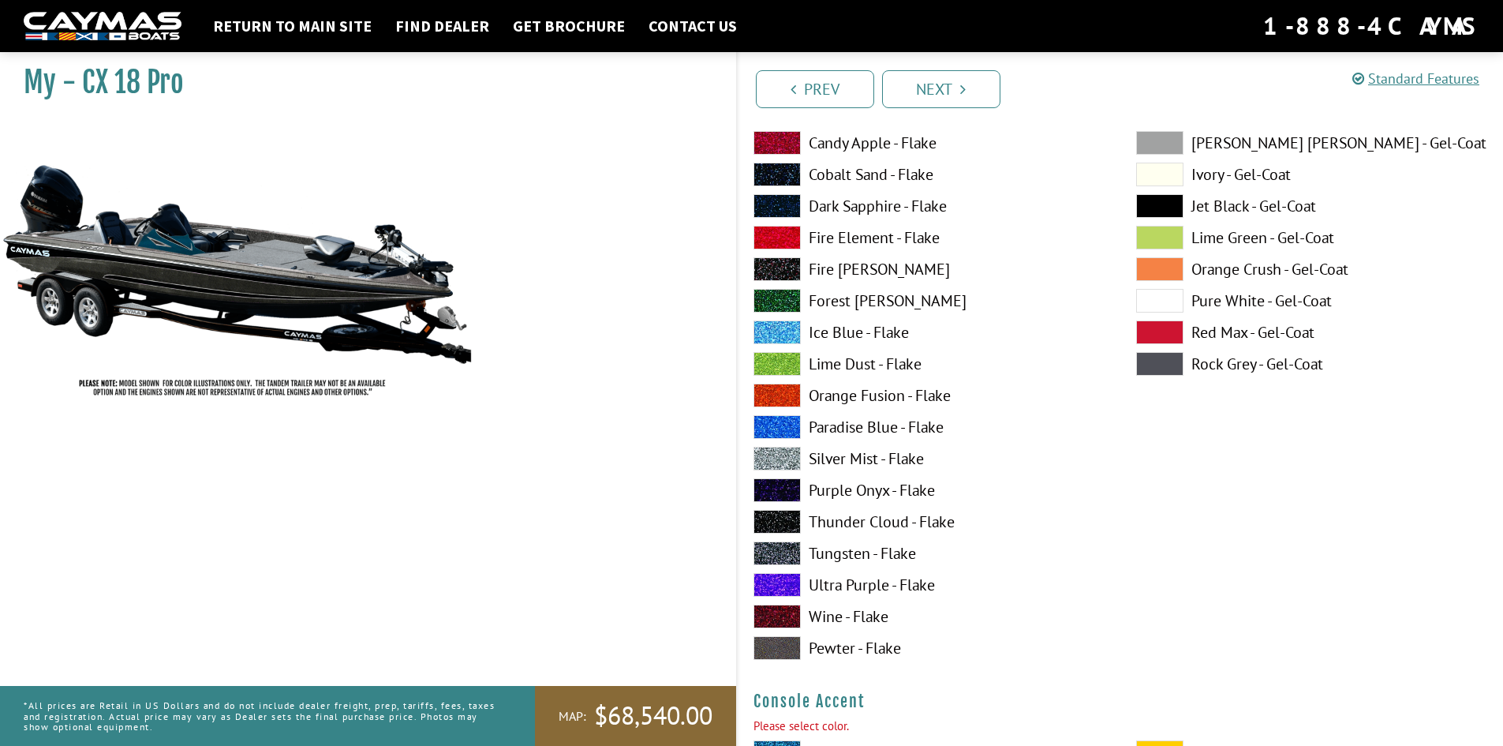
click at [777, 548] on span at bounding box center [777, 553] width 47 height 24
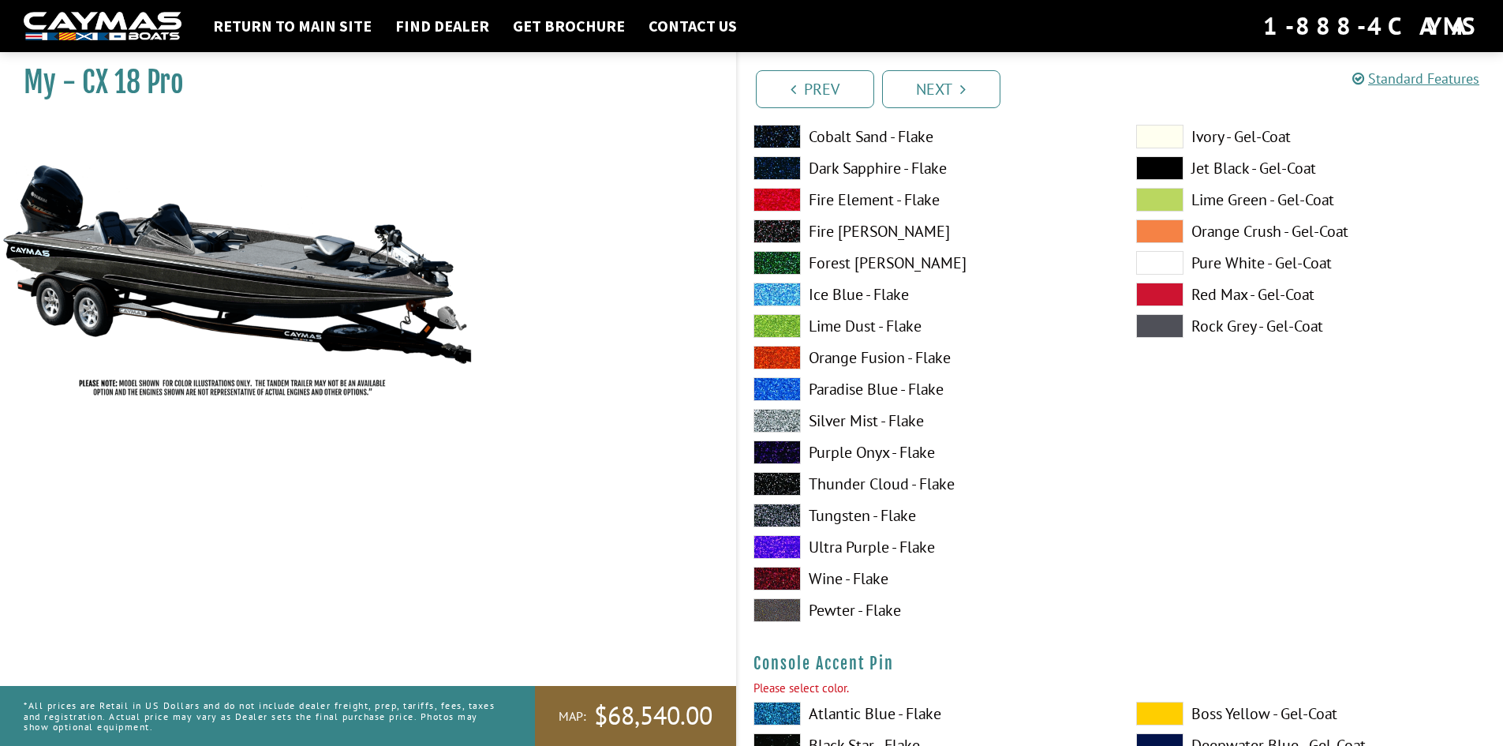
scroll to position [5074, 0]
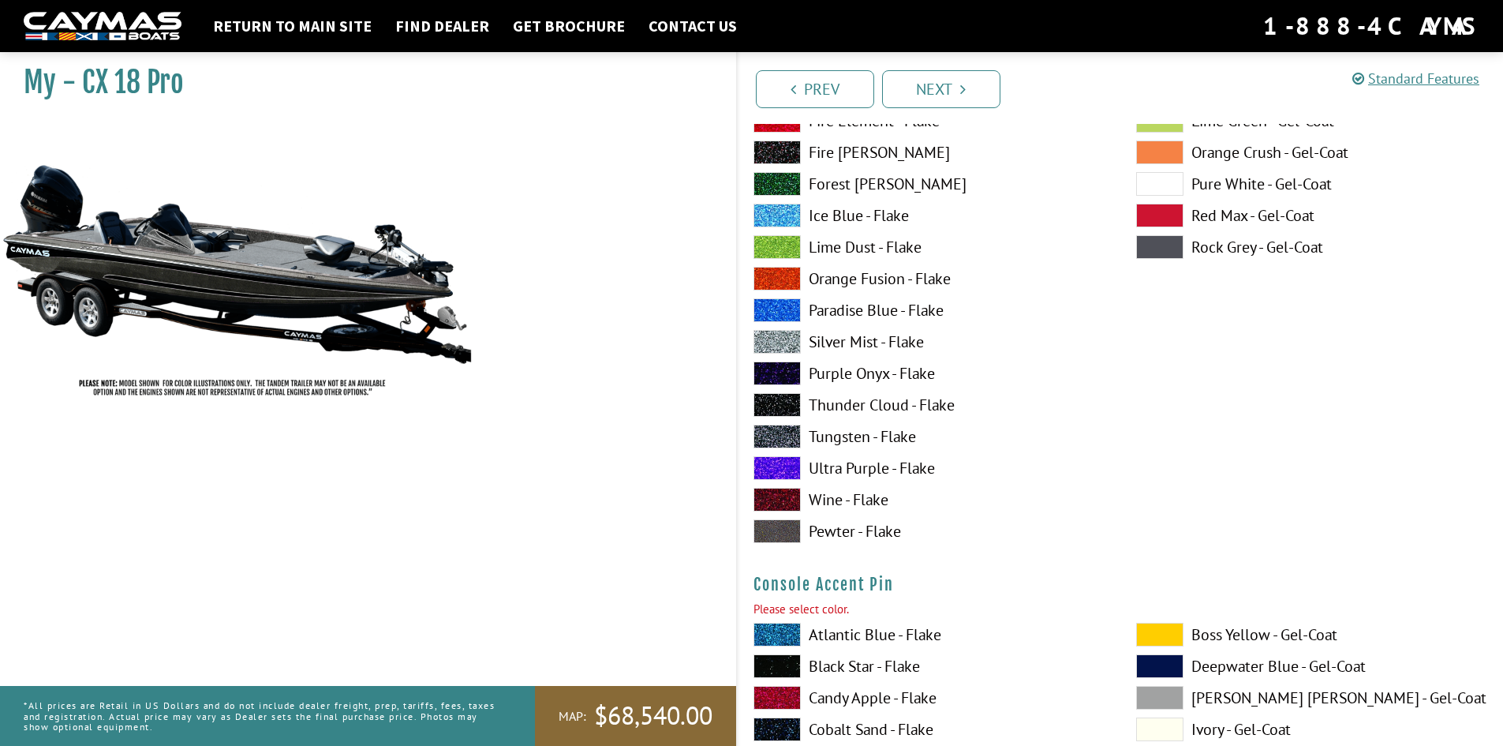
click at [776, 533] on span at bounding box center [777, 531] width 47 height 24
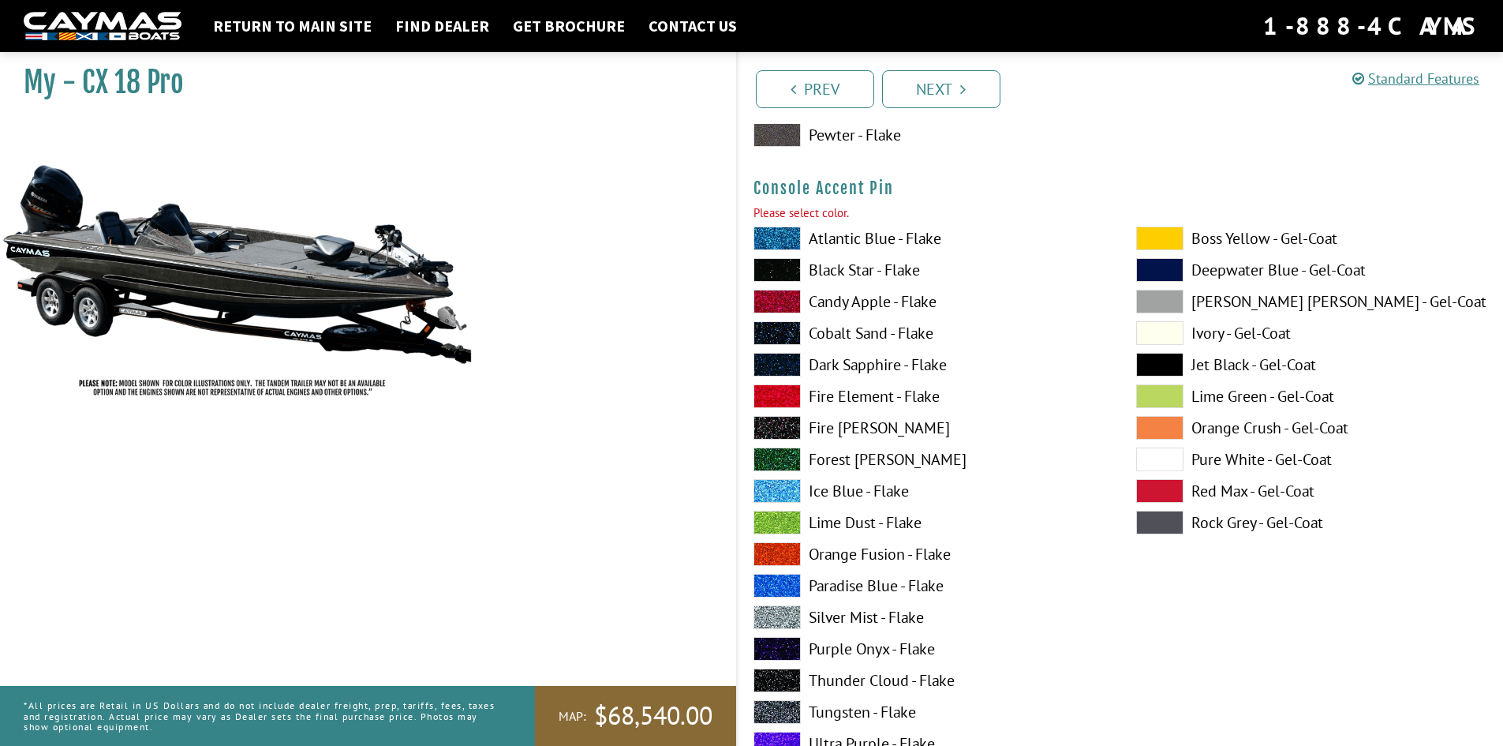
scroll to position [5547, 0]
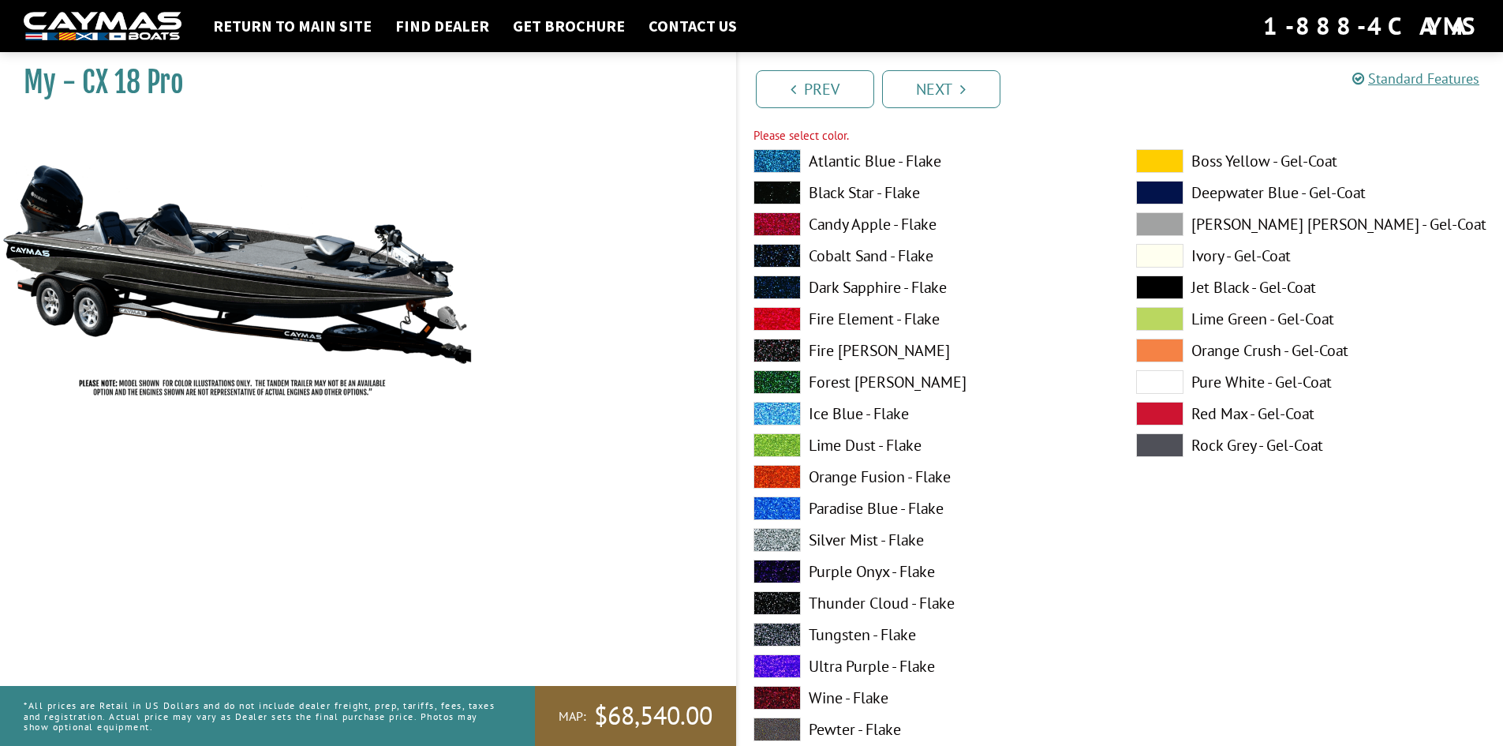
click at [780, 633] on span at bounding box center [777, 635] width 47 height 24
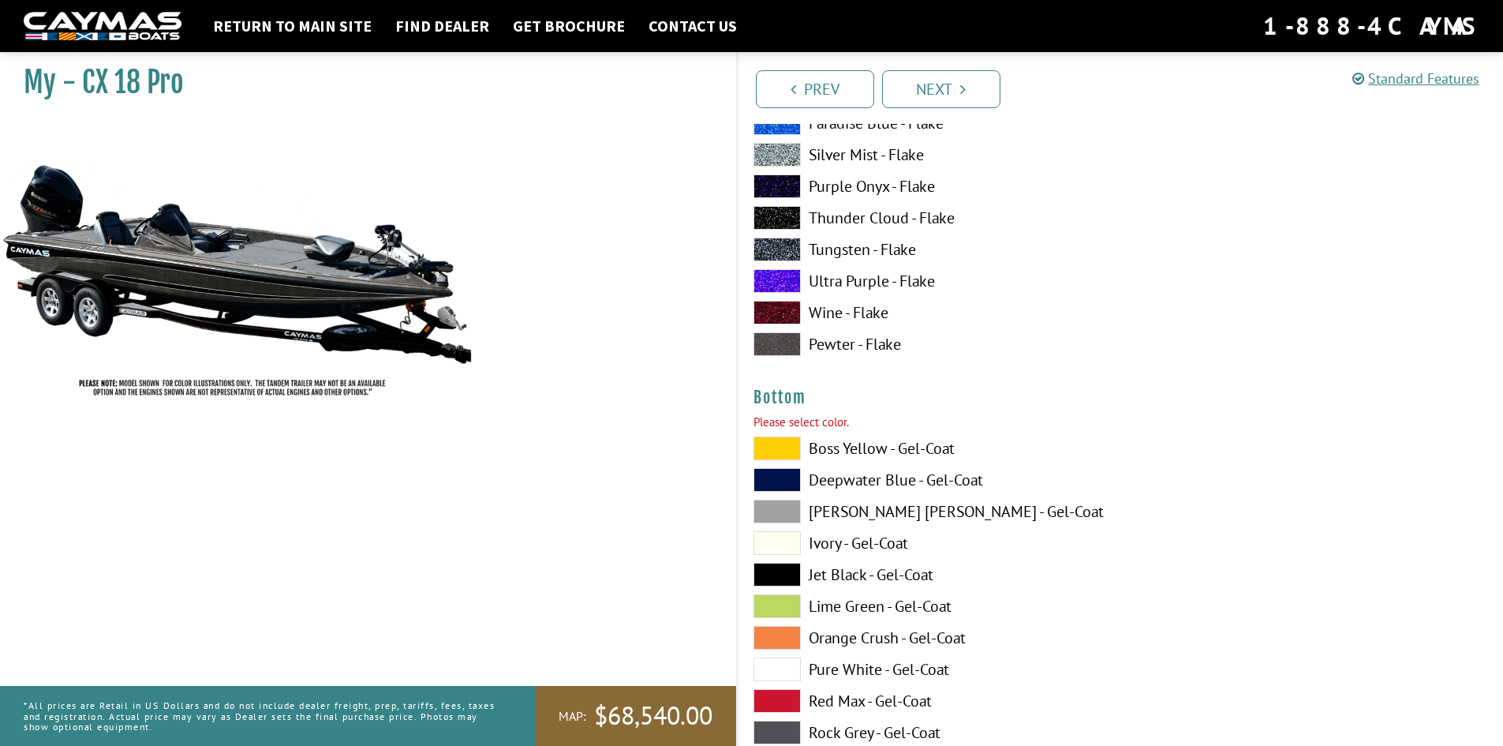
scroll to position [6099, 0]
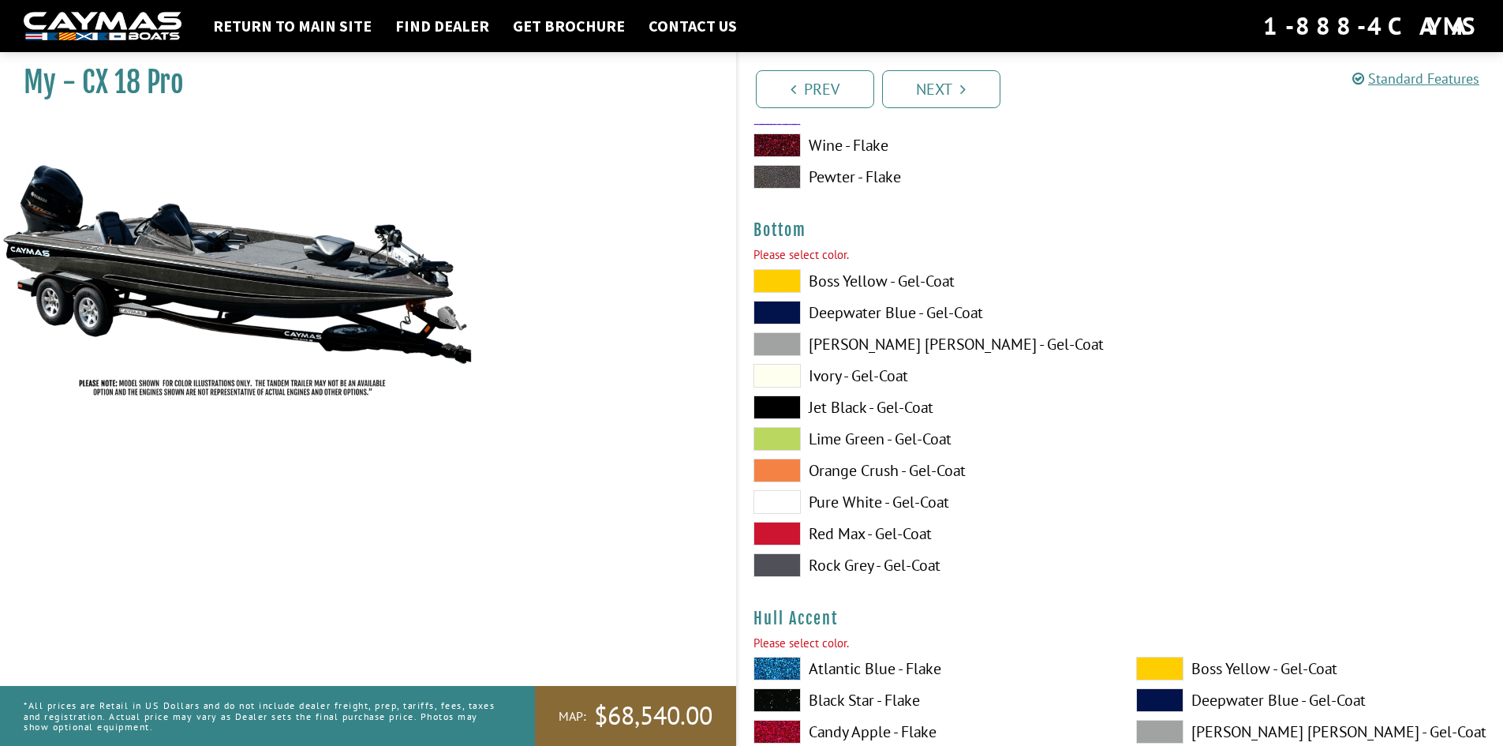
click at [787, 566] on span at bounding box center [777, 565] width 47 height 24
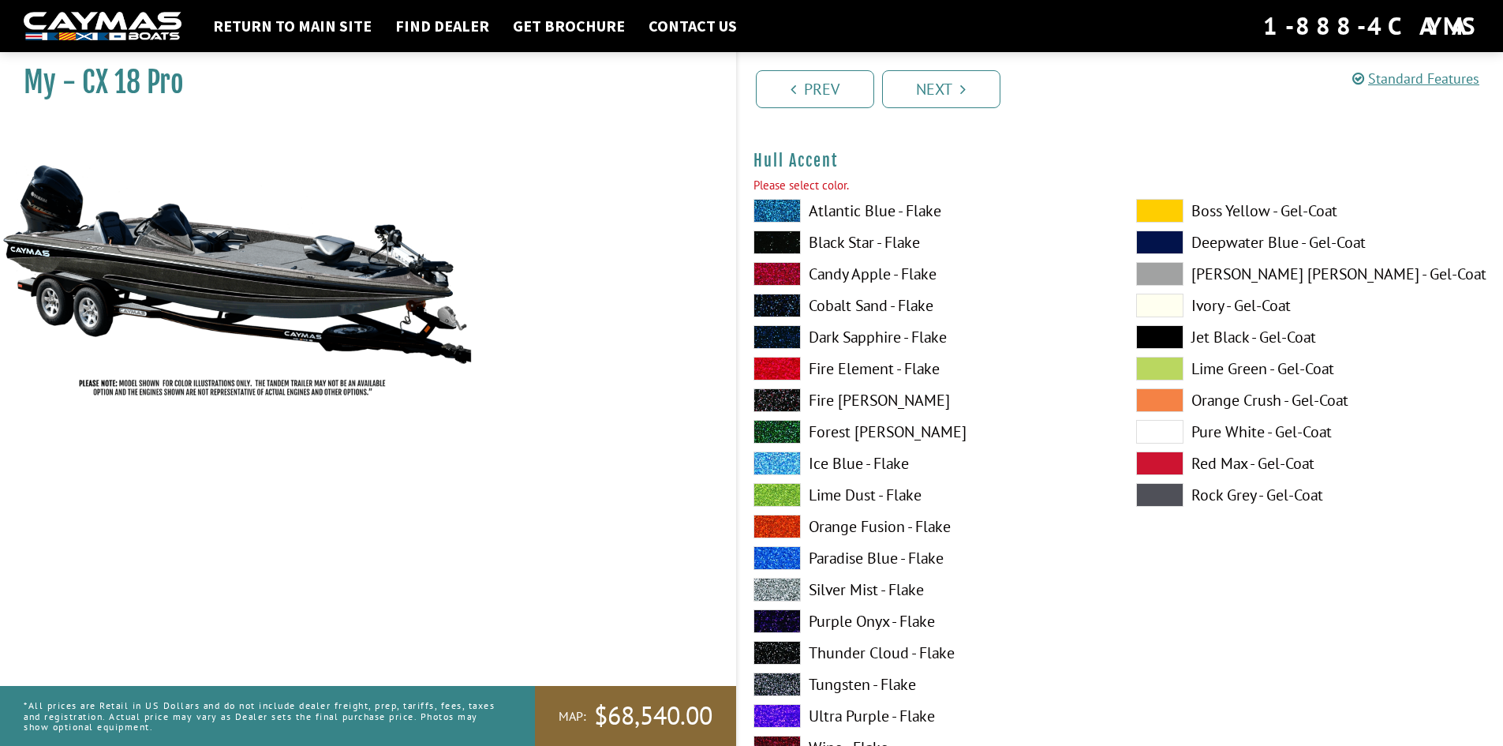
scroll to position [6573, 0]
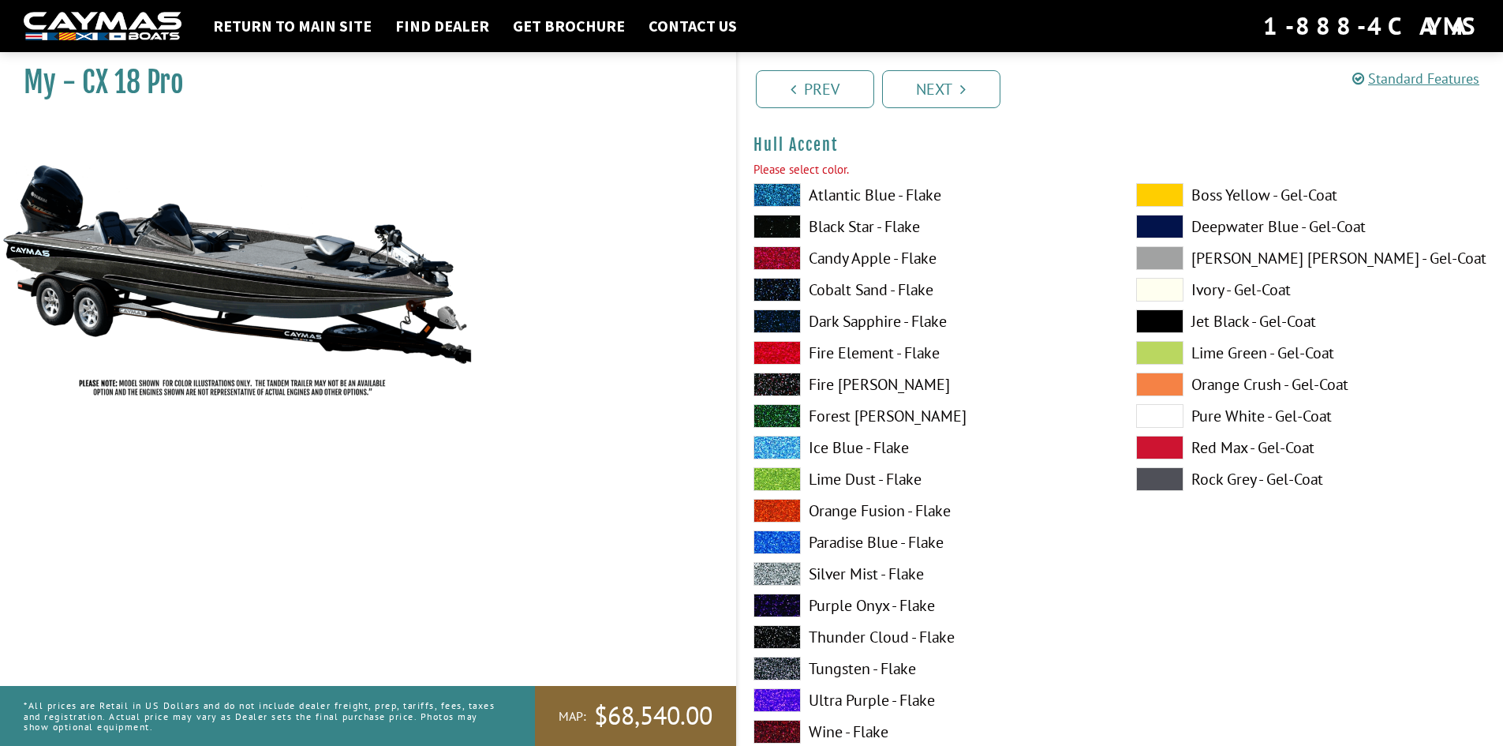
click at [763, 379] on span at bounding box center [777, 384] width 47 height 24
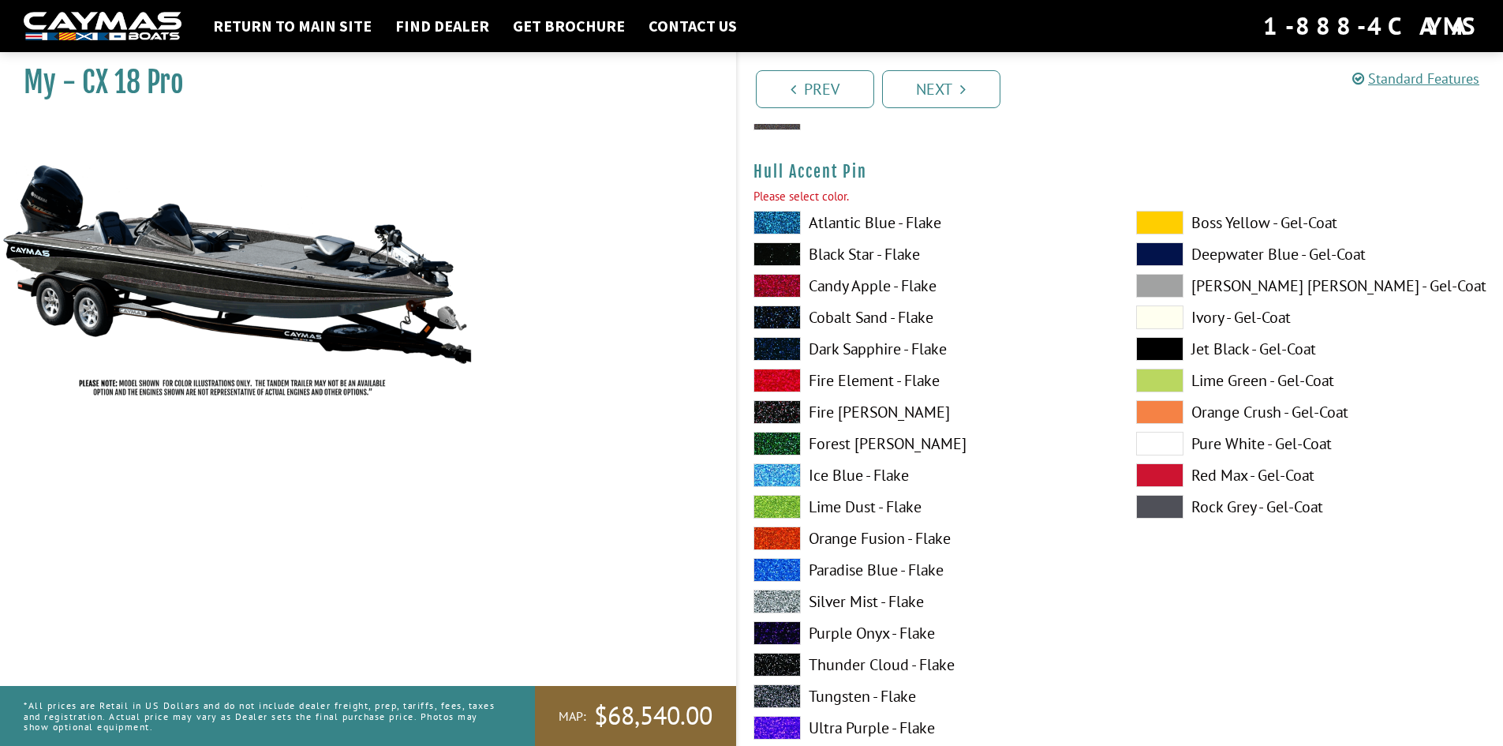
scroll to position [7362, 0]
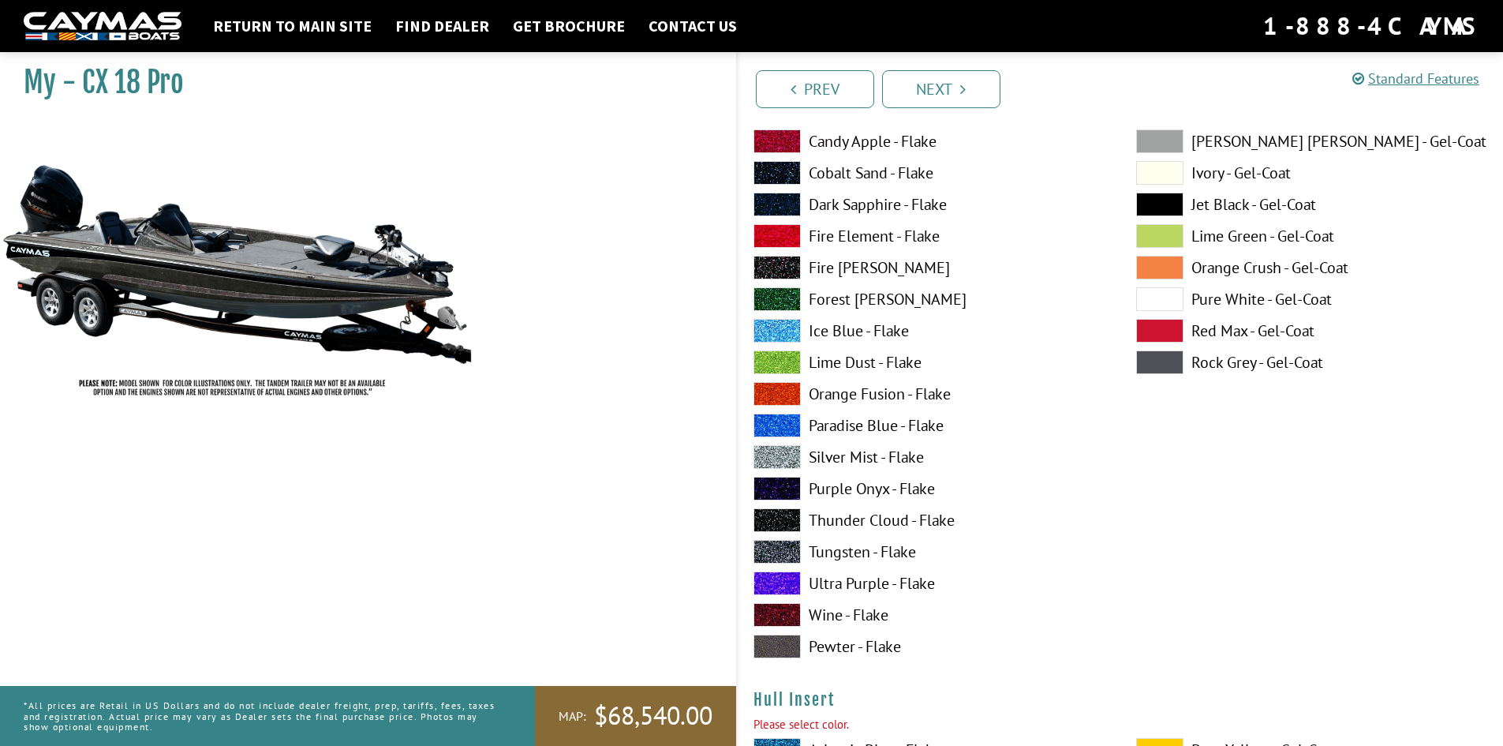
click at [779, 549] on span at bounding box center [777, 552] width 47 height 24
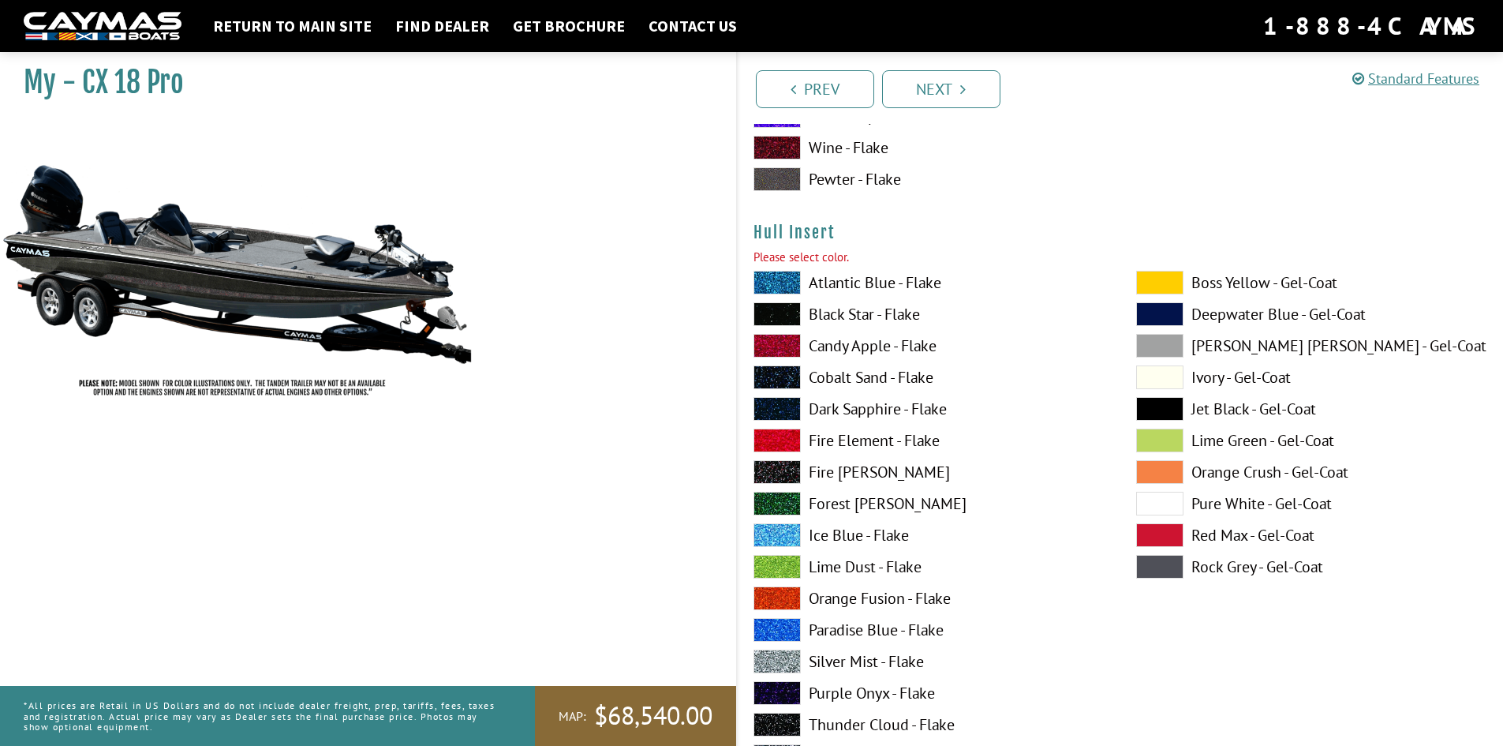
scroll to position [7835, 0]
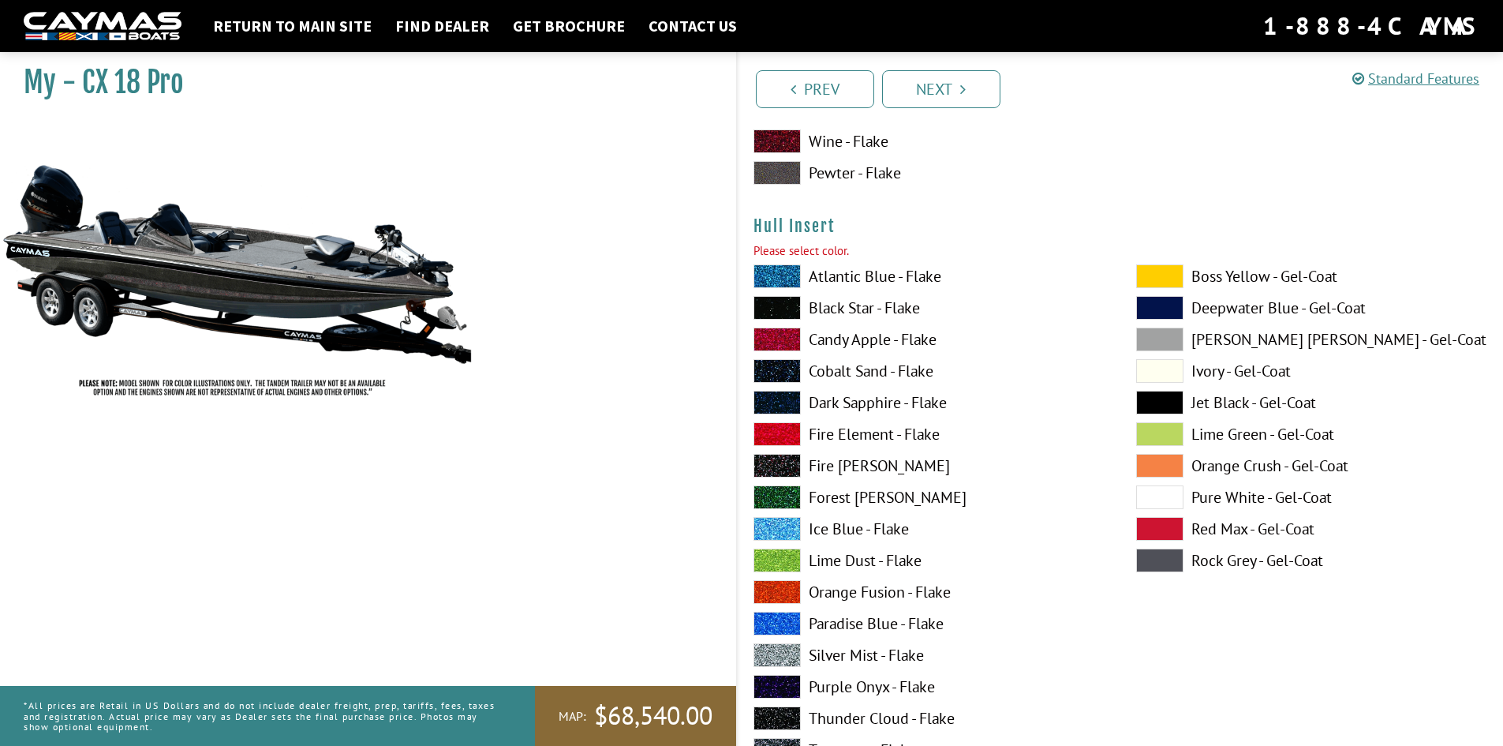
click at [766, 333] on span at bounding box center [777, 339] width 47 height 24
click at [769, 271] on span at bounding box center [777, 276] width 47 height 24
click at [784, 334] on span at bounding box center [777, 339] width 47 height 24
click at [784, 265] on span at bounding box center [777, 276] width 47 height 24
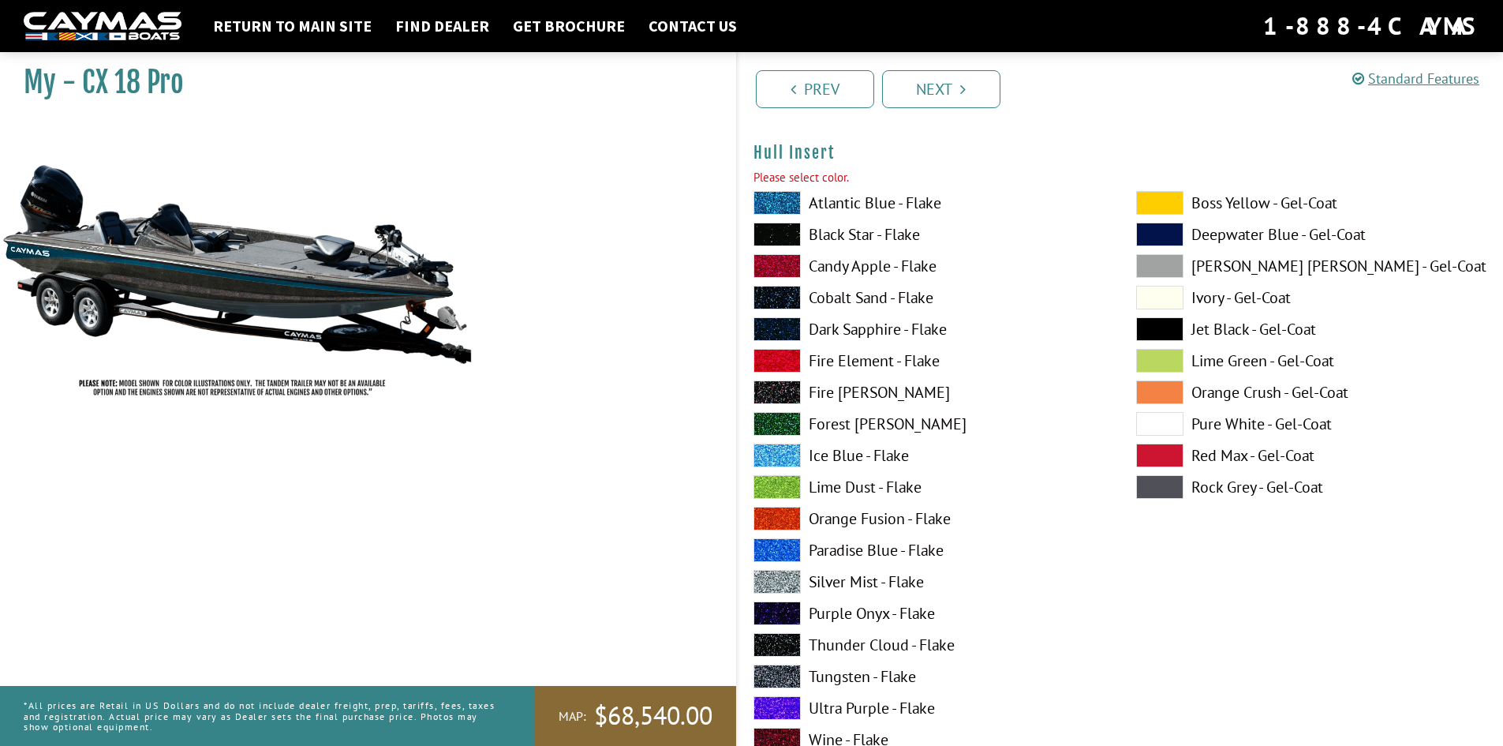
scroll to position [7993, 0]
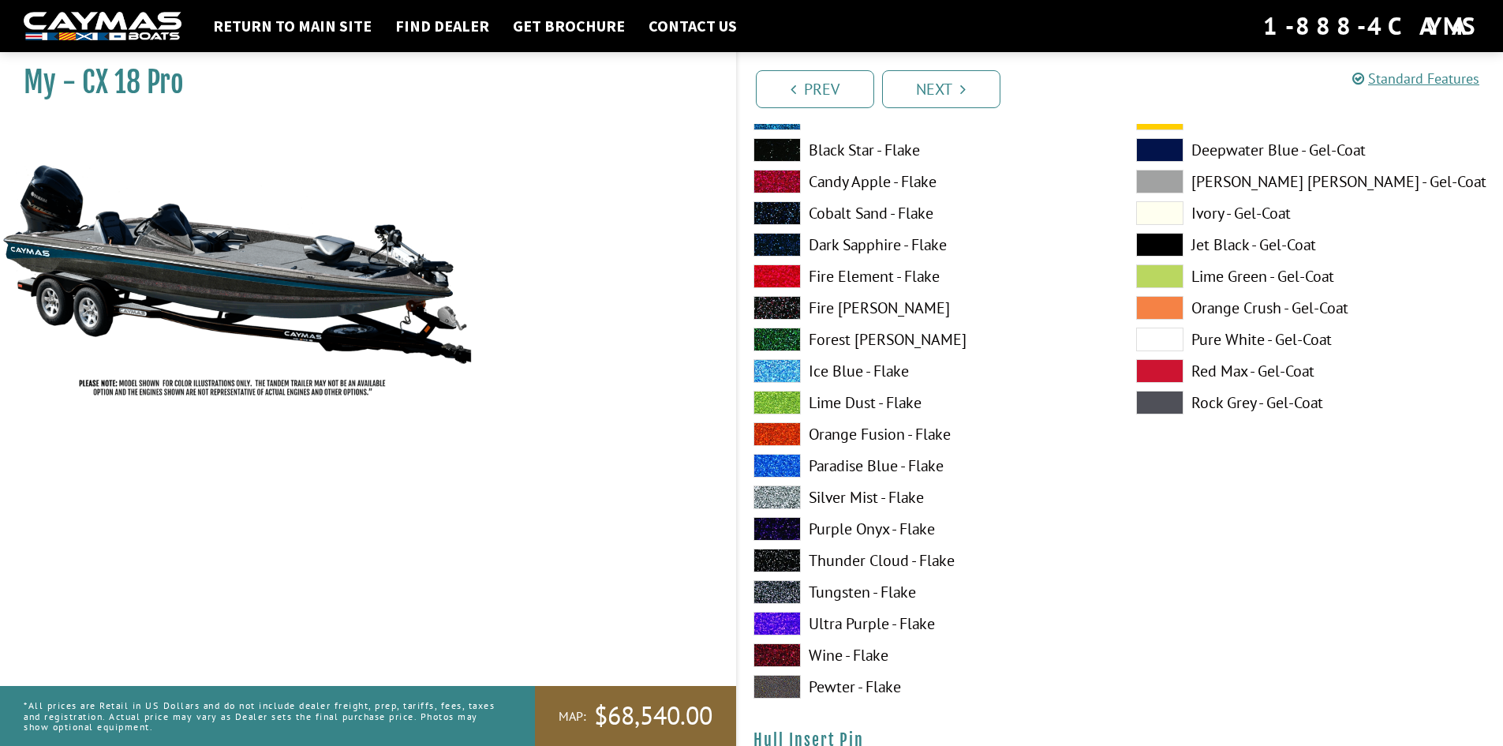
click at [778, 585] on span at bounding box center [777, 592] width 47 height 24
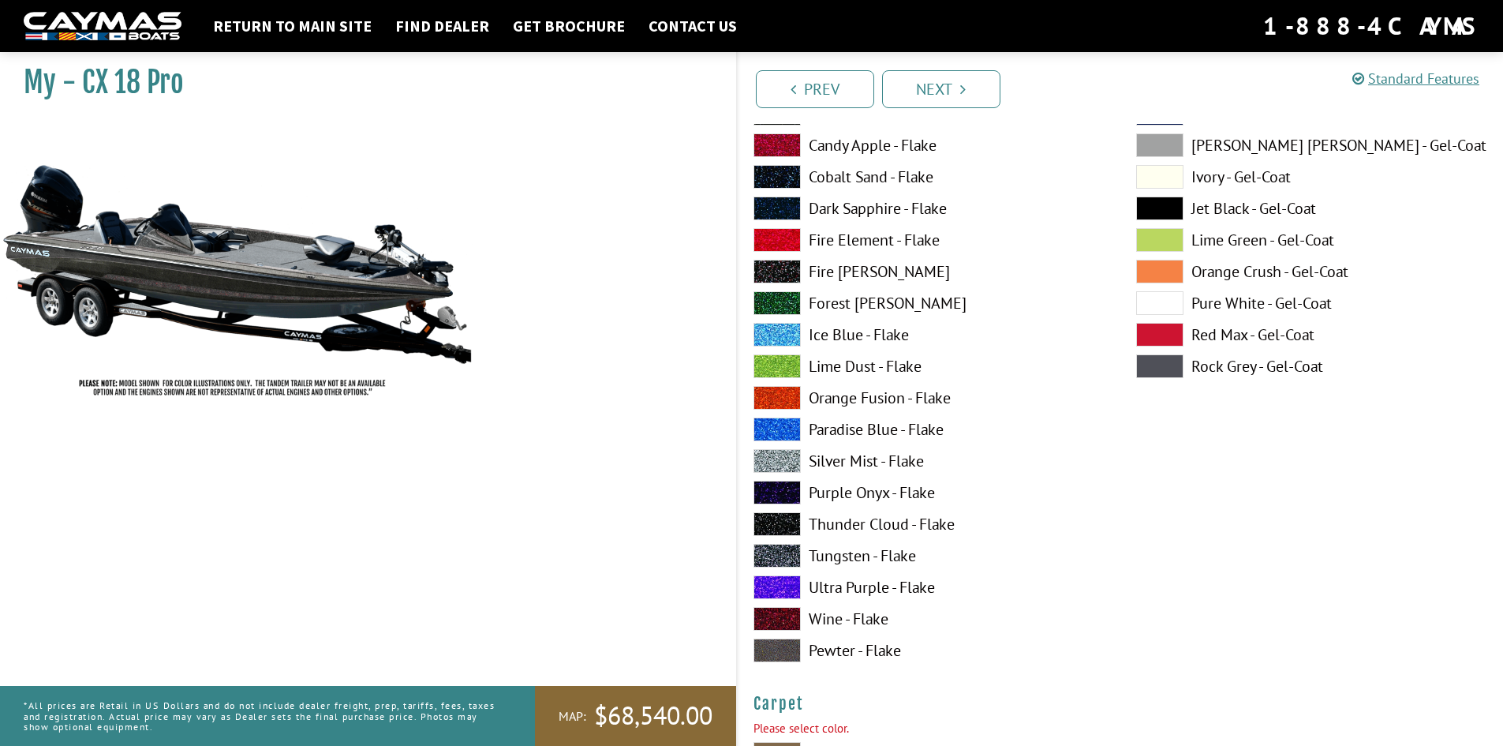
scroll to position [8940, 0]
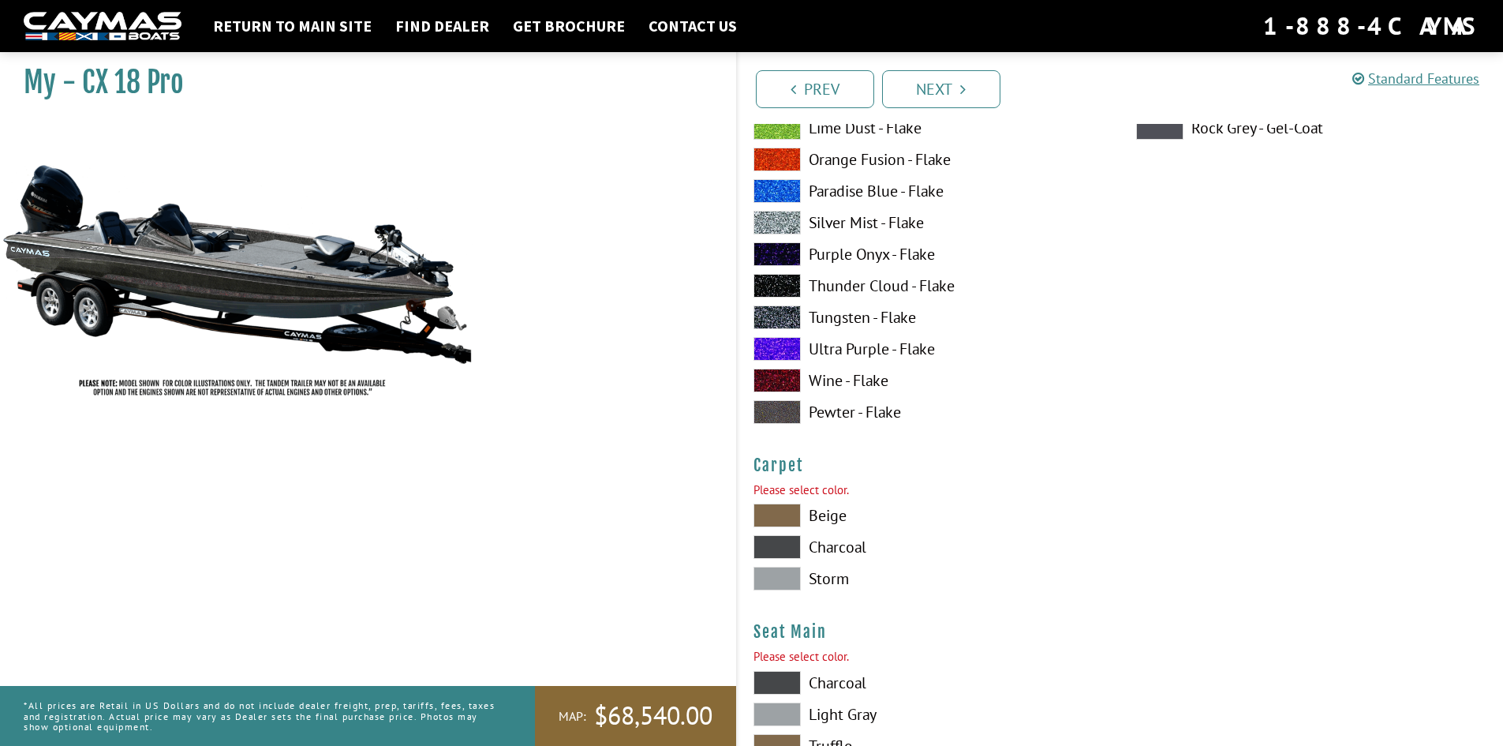
click at [766, 401] on span at bounding box center [777, 412] width 47 height 24
click at [773, 578] on span at bounding box center [777, 579] width 47 height 24
click at [784, 547] on span at bounding box center [777, 547] width 47 height 24
click at [779, 510] on span at bounding box center [777, 515] width 47 height 24
click at [778, 542] on span at bounding box center [777, 547] width 47 height 24
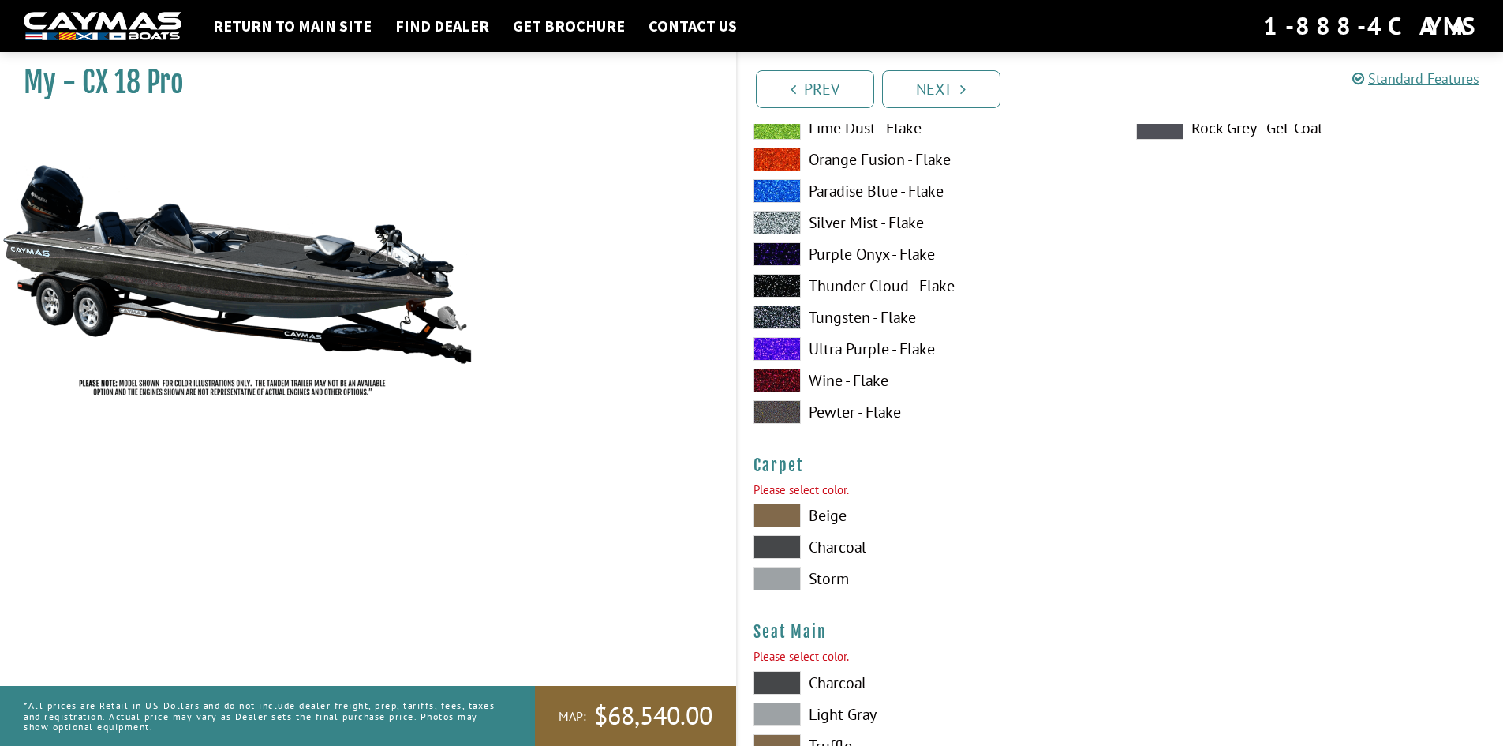
click at [780, 575] on span at bounding box center [777, 579] width 47 height 24
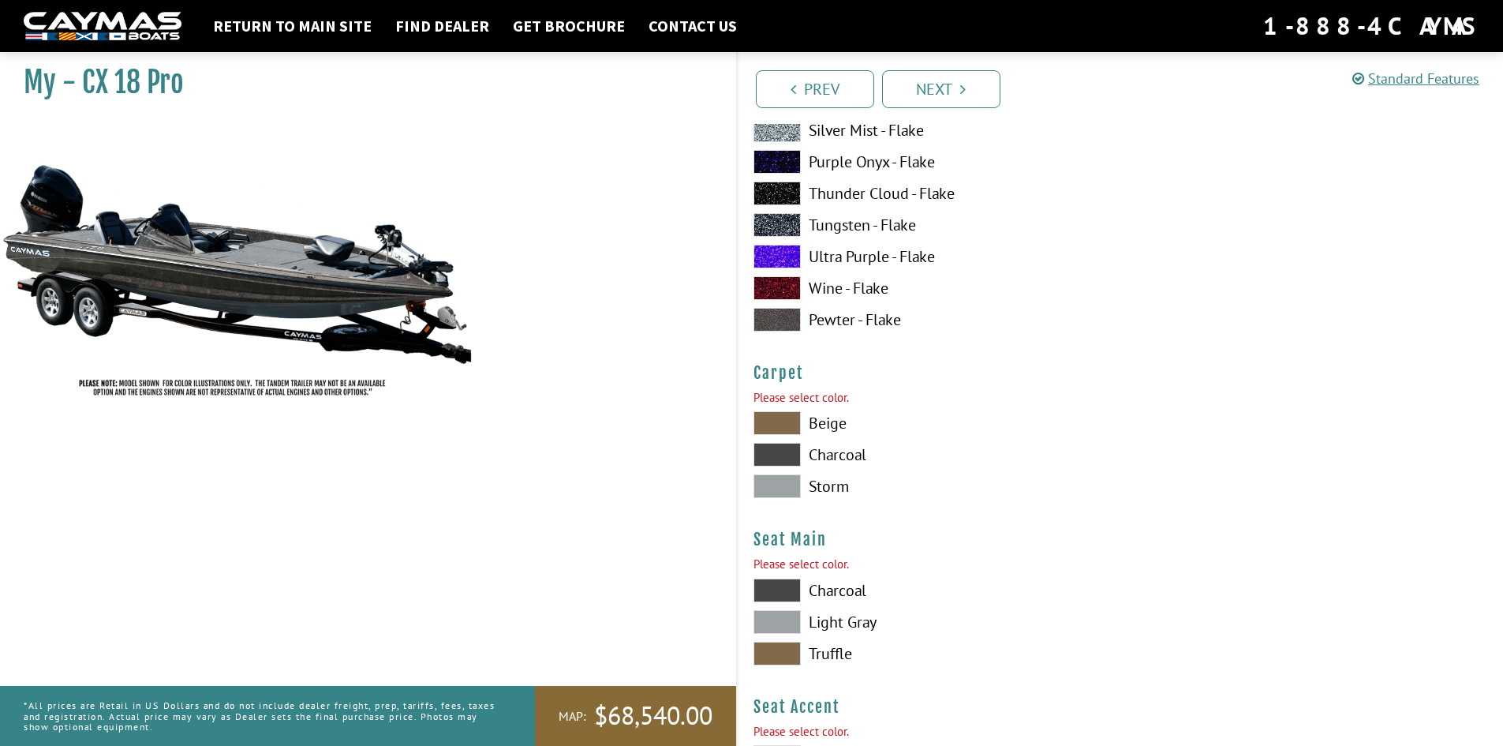
scroll to position [9177, 0]
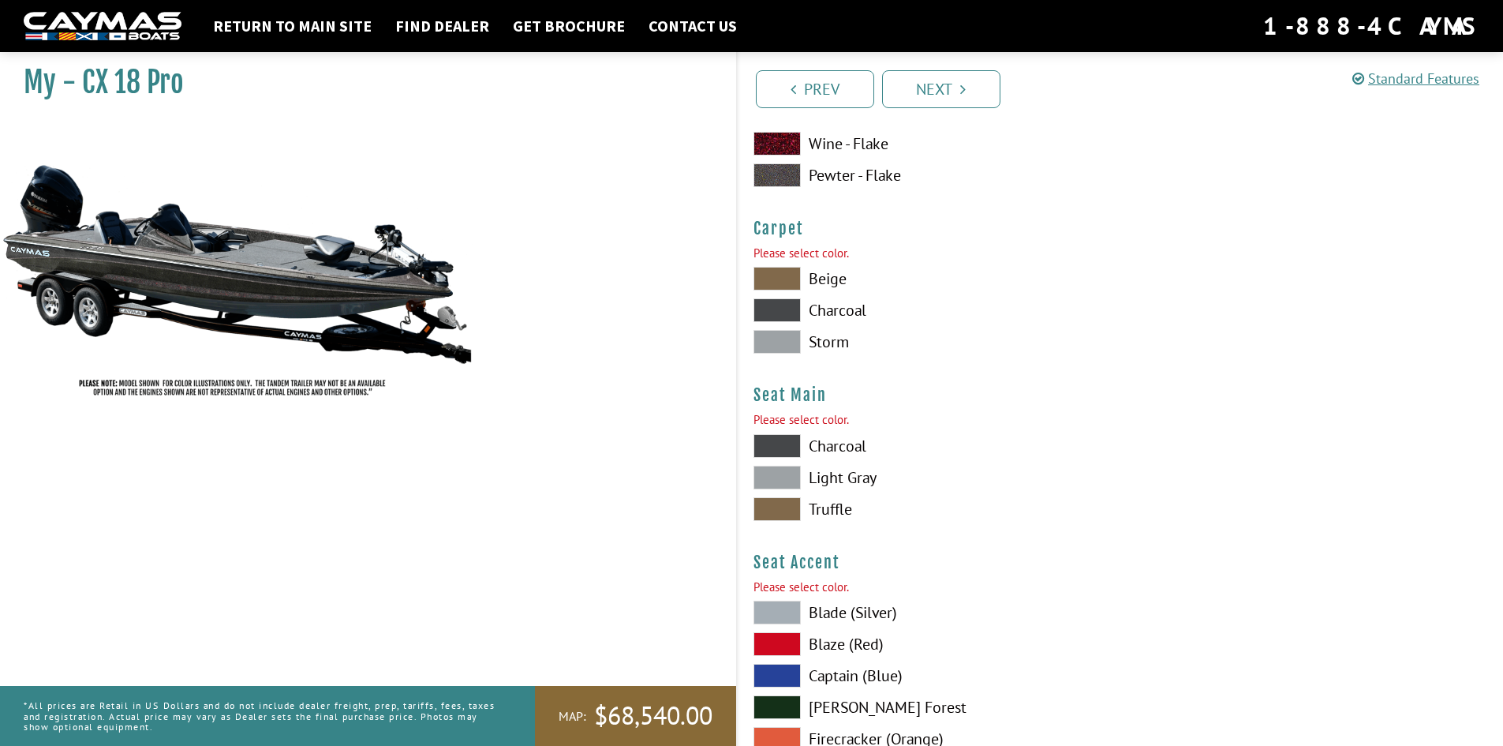
click at [784, 443] on span at bounding box center [777, 446] width 47 height 24
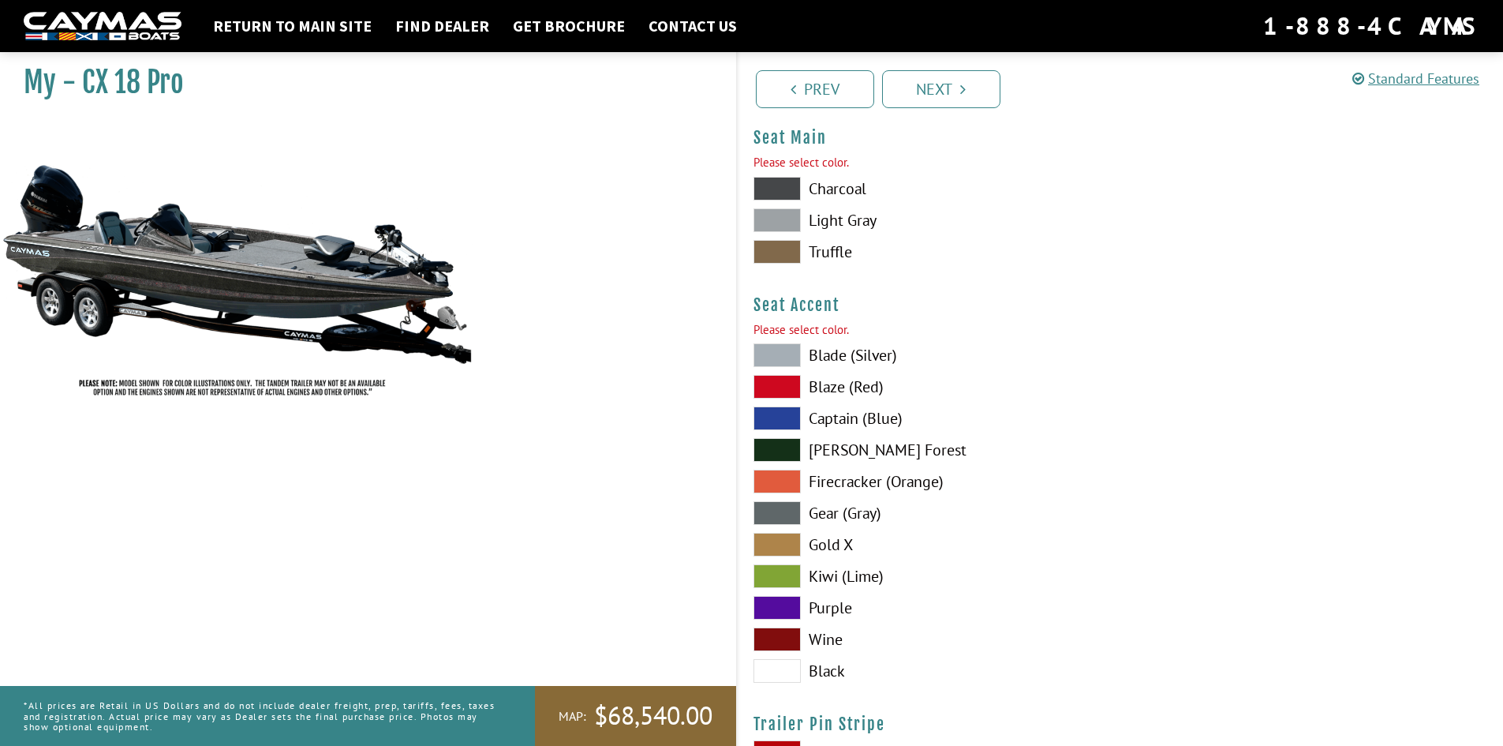
scroll to position [9571, 0]
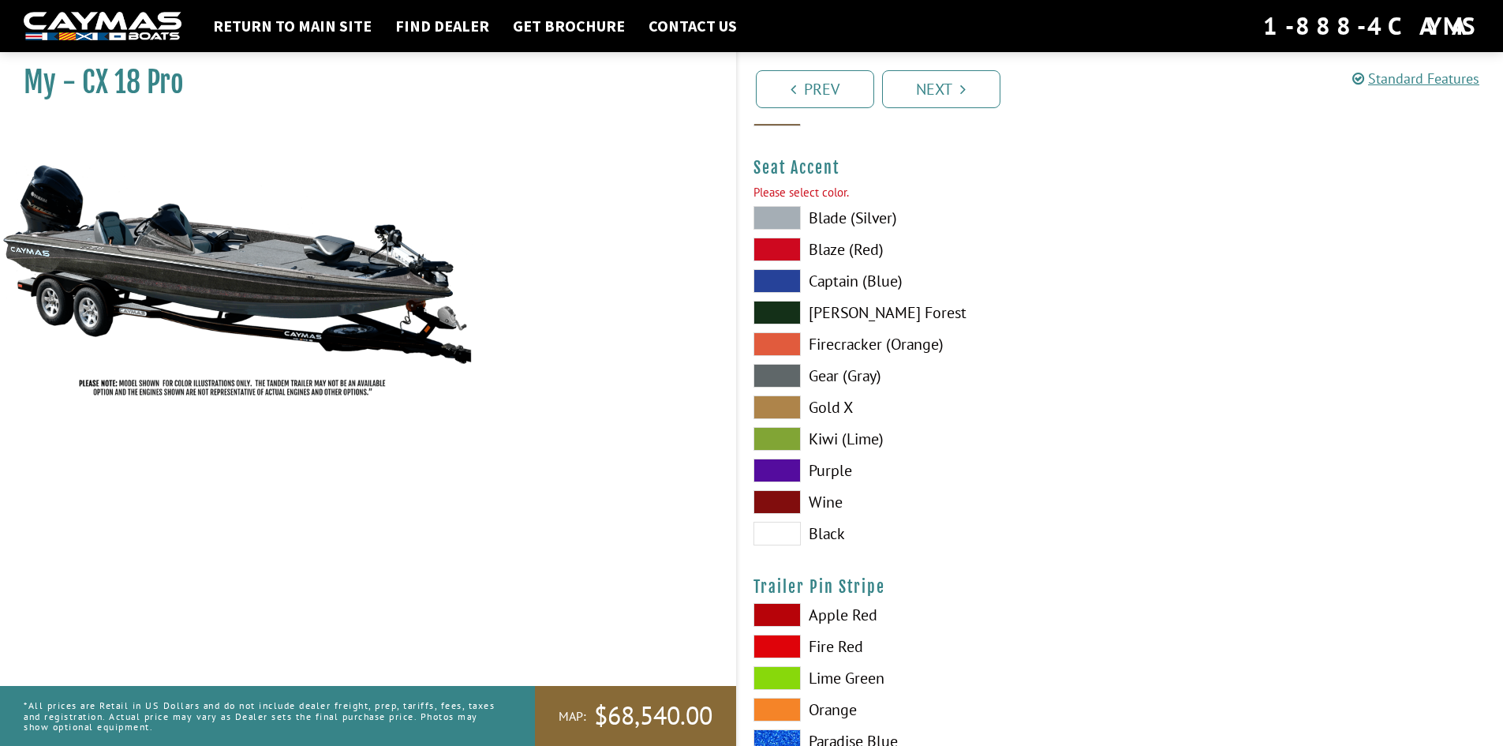
click at [777, 376] on span at bounding box center [777, 376] width 47 height 24
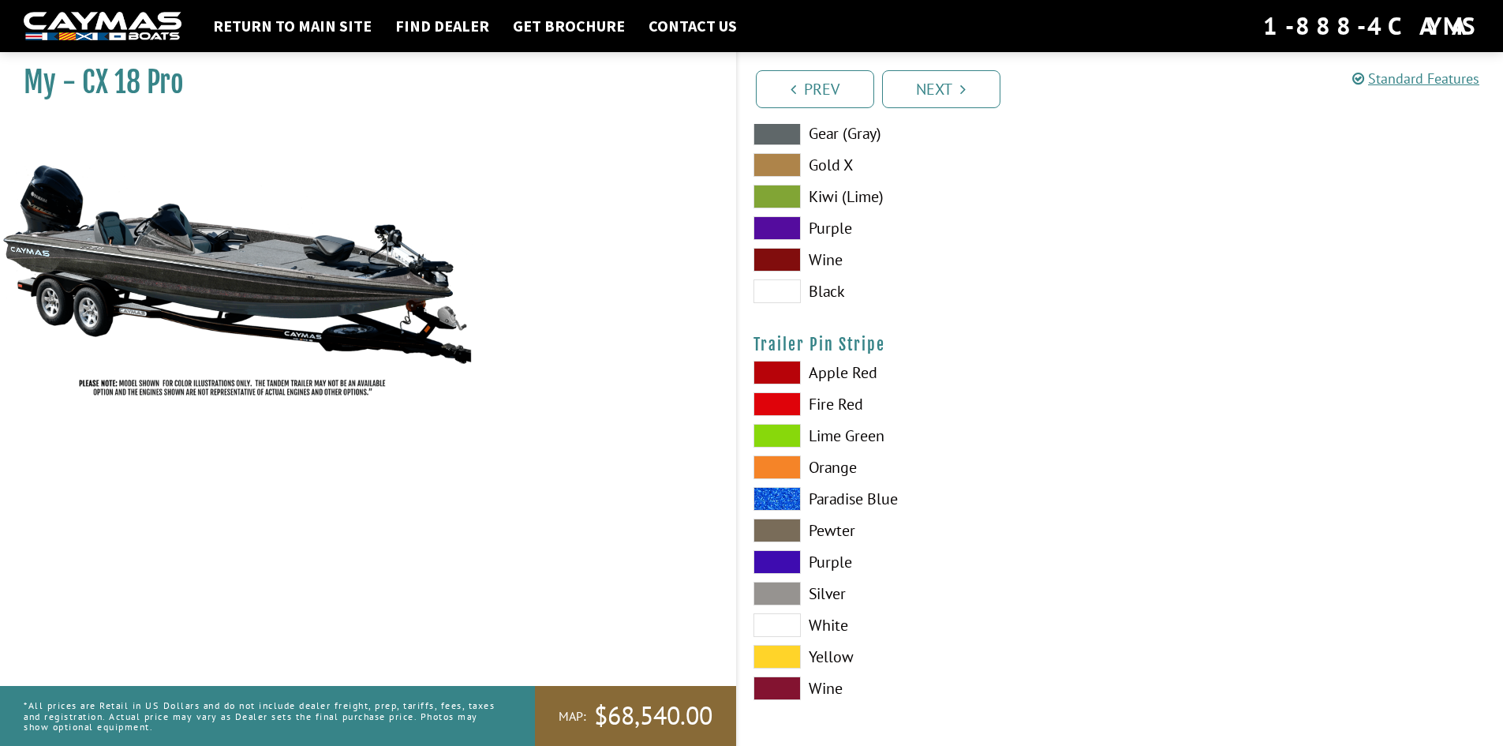
scroll to position [9814, 0]
click at [776, 529] on span at bounding box center [777, 530] width 47 height 24
click at [948, 82] on link "Next" at bounding box center [941, 89] width 118 height 38
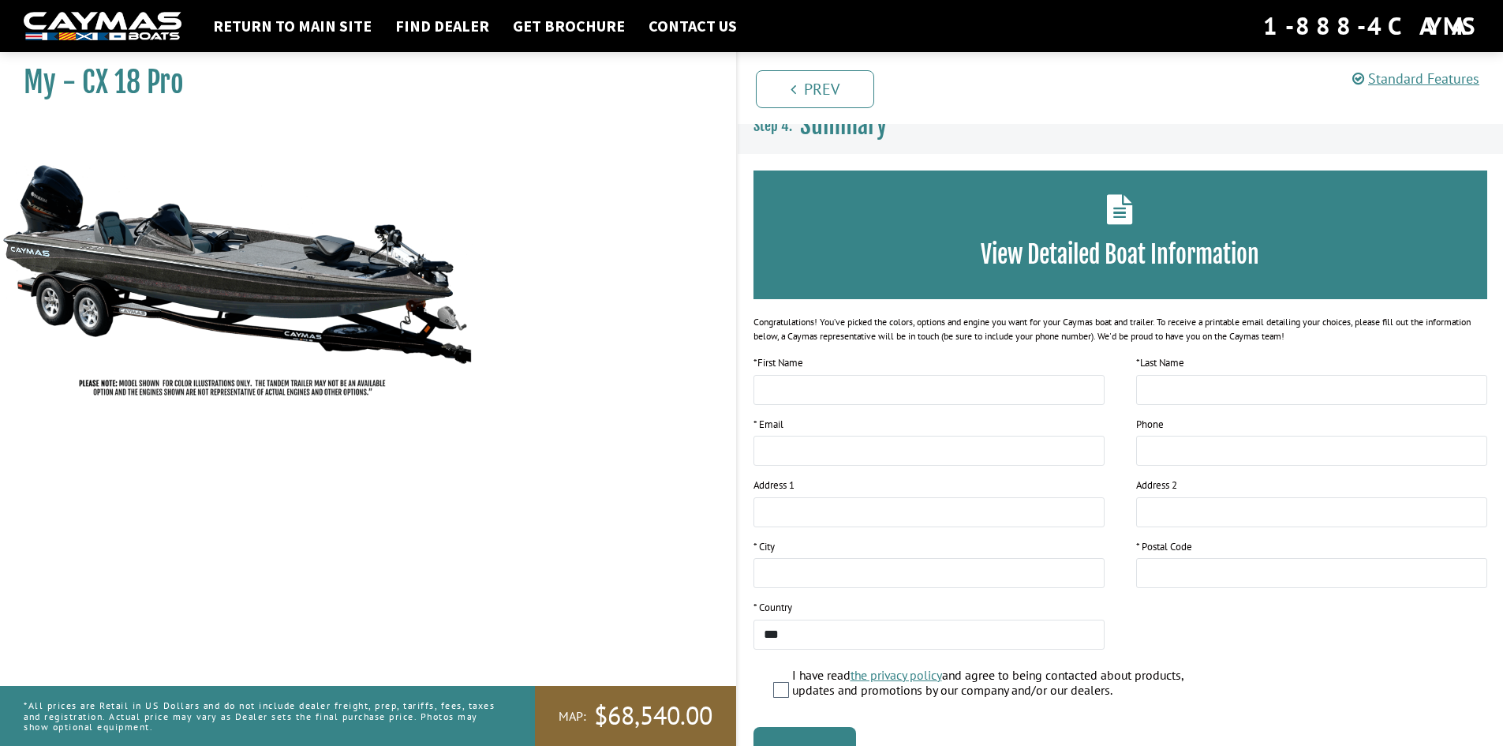
scroll to position [0, 0]
